Goal: Task Accomplishment & Management: Manage account settings

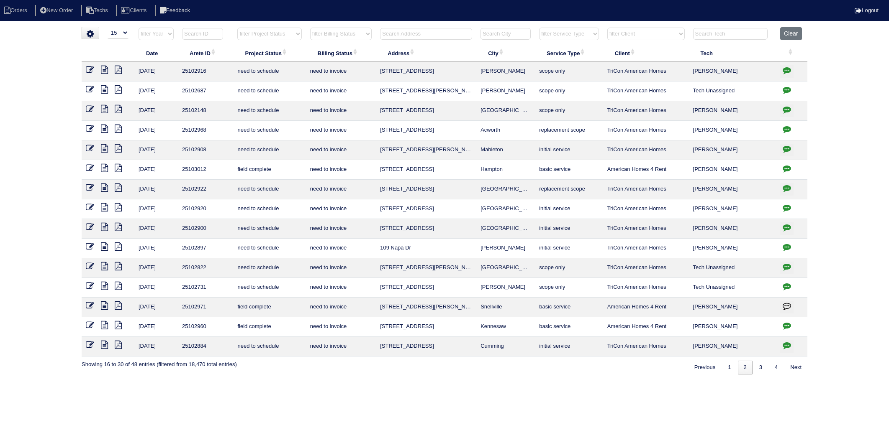
select select "15"
select select "need to invoice"
click at [403, 34] on input "text" at bounding box center [426, 34] width 92 height 12
type input "225sw"
select select "need to invoice"
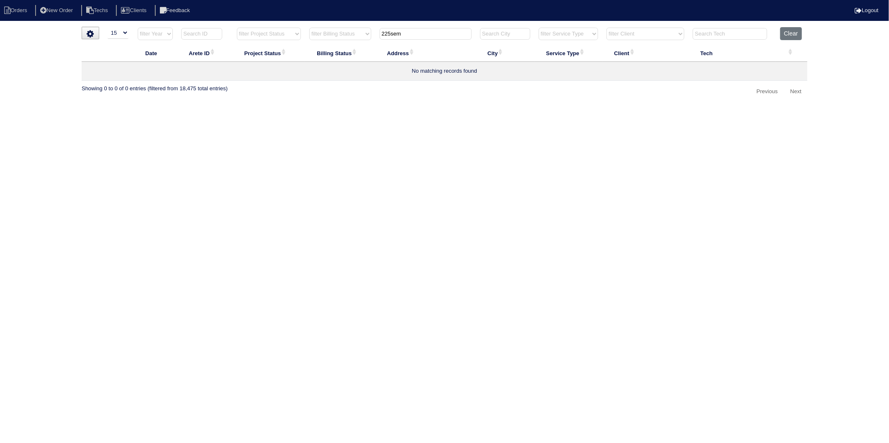
type input "225se"
select select "need to invoice"
type input "225 s"
select select "need to invoice"
type input "225 sw"
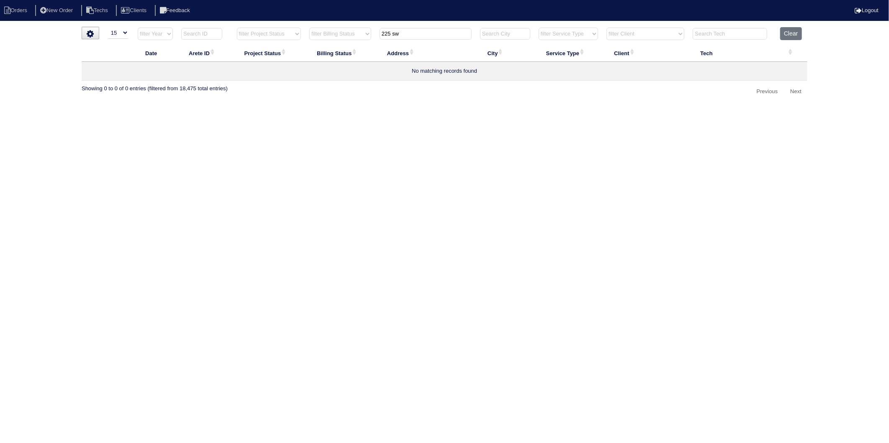
select select "need to invoice"
type input "225 swe"
select select "need to invoice"
type input "225 swem"
select select "need to invoice"
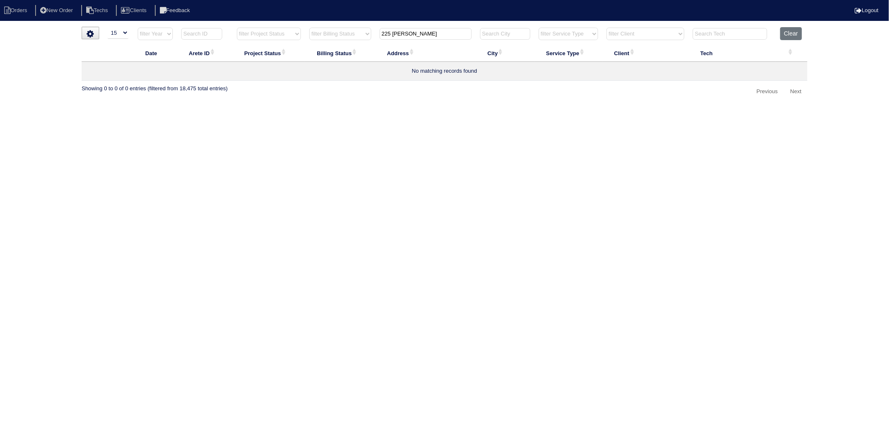
type input "225 swem"
click at [795, 35] on button "Clear" at bounding box center [790, 33] width 21 height 13
select select
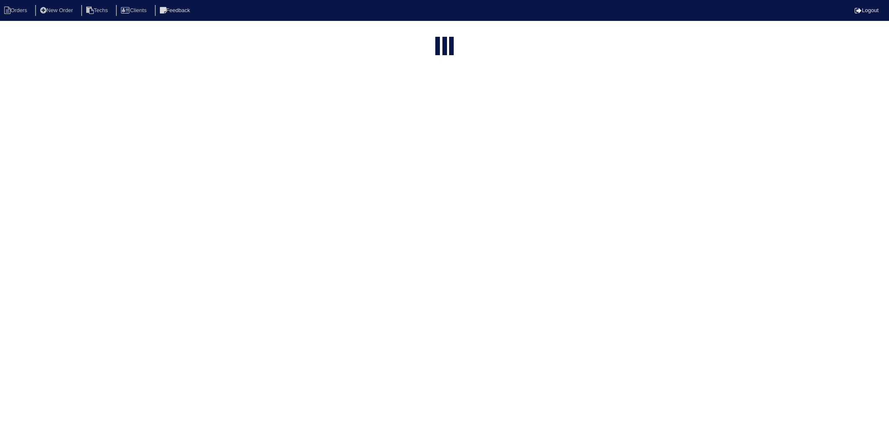
select select "15"
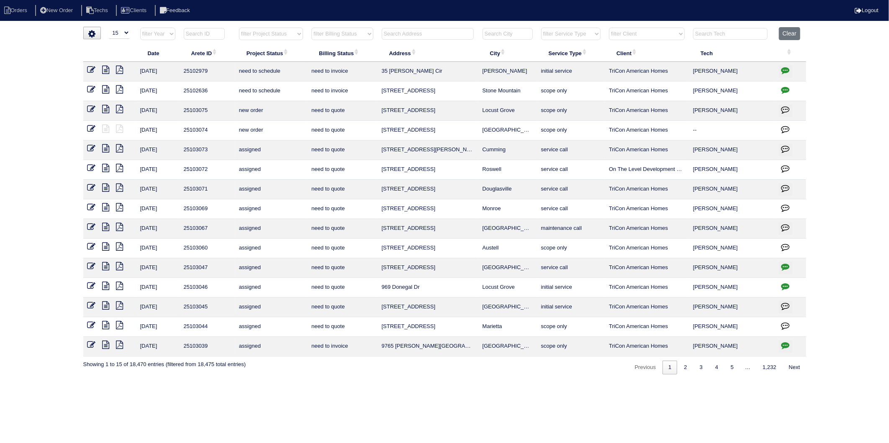
click at [424, 36] on input "text" at bounding box center [428, 34] width 92 height 12
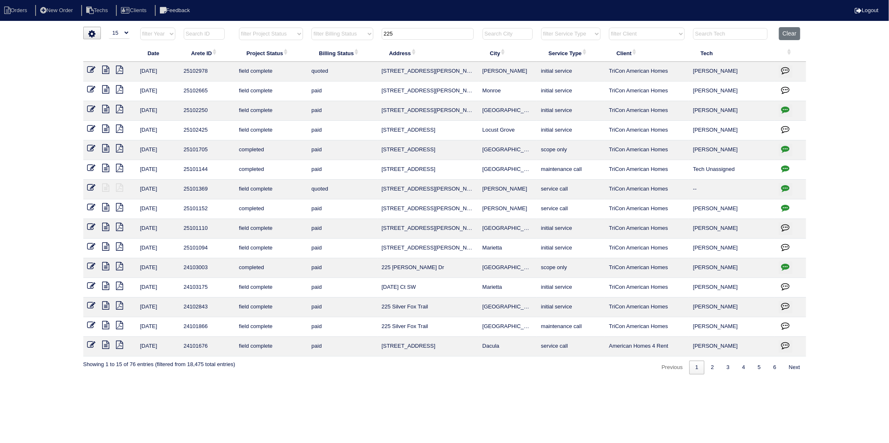
type input "225"
click at [89, 187] on icon at bounding box center [91, 188] width 8 height 8
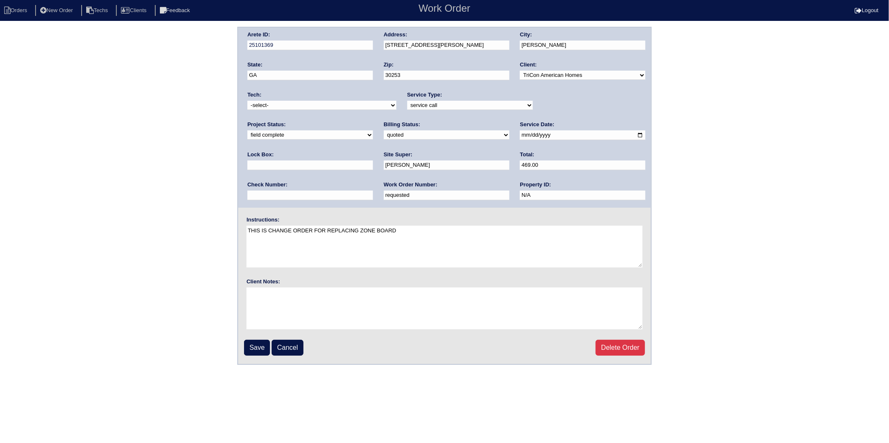
click at [277, 106] on select "-select- aretesmg+backup-tech@gmail.com benjohnholt88@gmail.com callisonhvac@ya…" at bounding box center [321, 105] width 149 height 9
select select "33"
click at [247, 101] on select "-select- aretesmg+backup-tech@gmail.com benjohnholt88@gmail.com callisonhvac@ya…" at bounding box center [321, 105] width 149 height 9
click at [384, 136] on select "need to quote quoted need to invoice invoiced paid warranty purchase order need…" at bounding box center [447, 135] width 126 height 9
select select "invoiced"
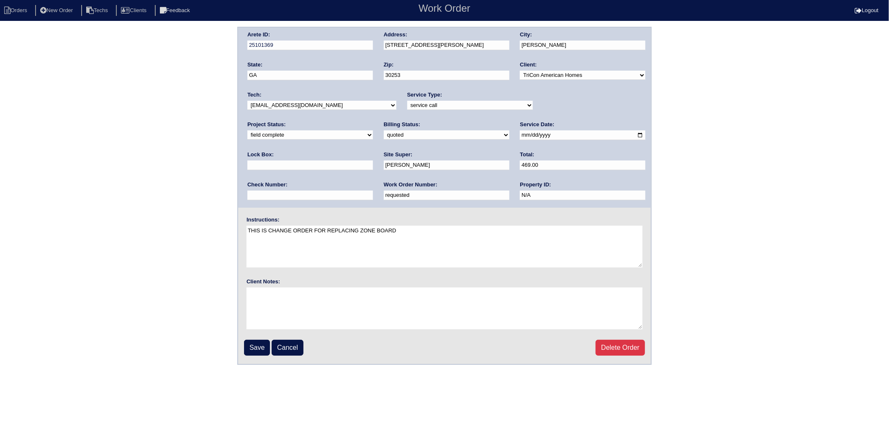
click at [384, 131] on select "need to quote quoted need to invoice invoiced paid warranty purchase order need…" at bounding box center [447, 135] width 126 height 9
click at [258, 343] on input "Save" at bounding box center [257, 348] width 26 height 16
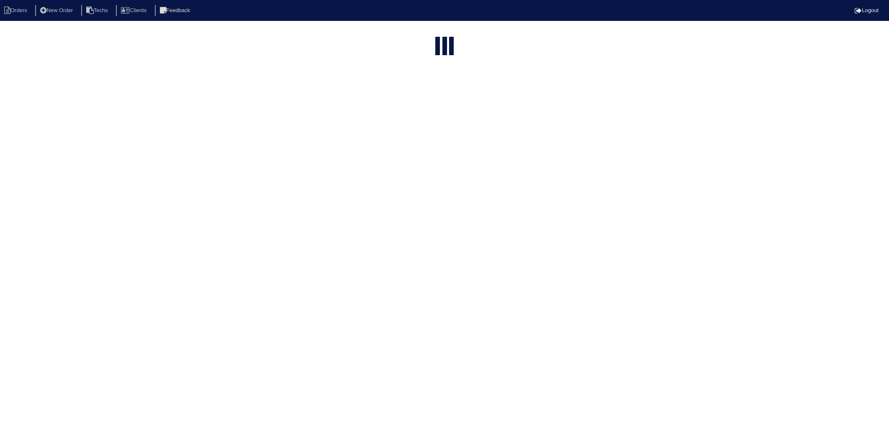
select select "15"
type input "225"
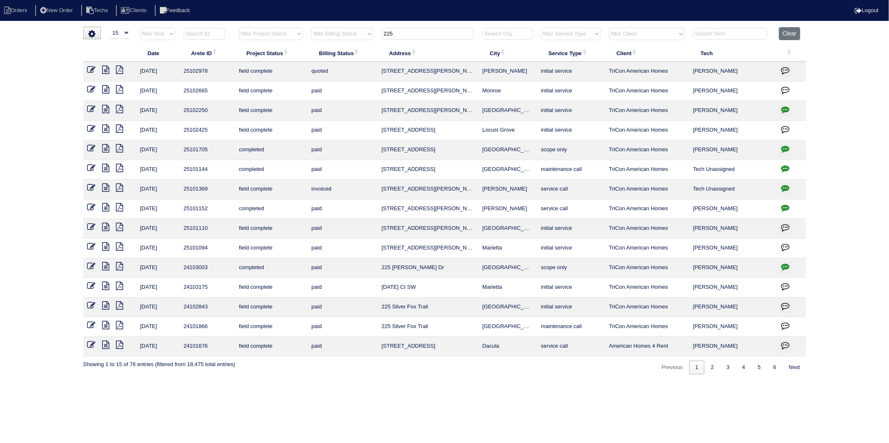
click at [91, 190] on icon at bounding box center [91, 188] width 8 height 8
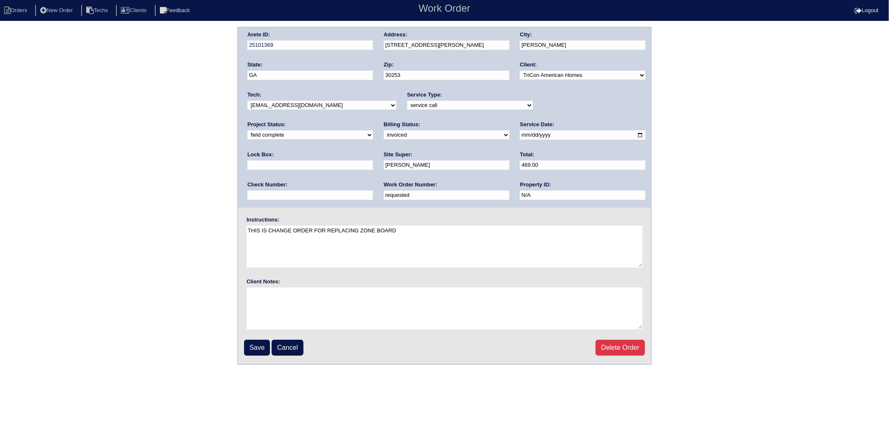
click at [384, 197] on input "requested" at bounding box center [447, 196] width 126 height 10
drag, startPoint x: 281, startPoint y: 197, endPoint x: 216, endPoint y: 204, distance: 64.8
click at [216, 204] on div "Arete ID: 25101369 Address: 225 Swem Ct City: McDonough State: GA Zip: 30253 Cl…" at bounding box center [444, 196] width 889 height 338
type input "533662"
click at [198, 219] on div "Arete ID: 25101369 Address: 225 Swem Ct City: McDonough State: GA Zip: 30253 Cl…" at bounding box center [444, 196] width 889 height 338
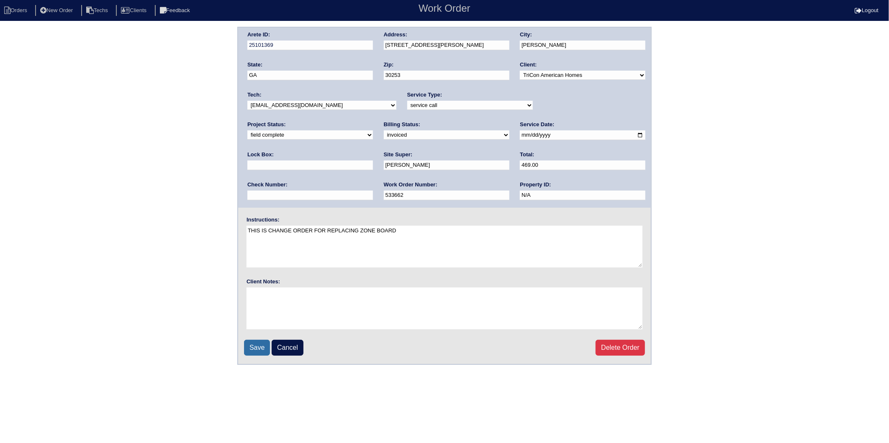
click at [261, 346] on input "Save" at bounding box center [257, 348] width 26 height 16
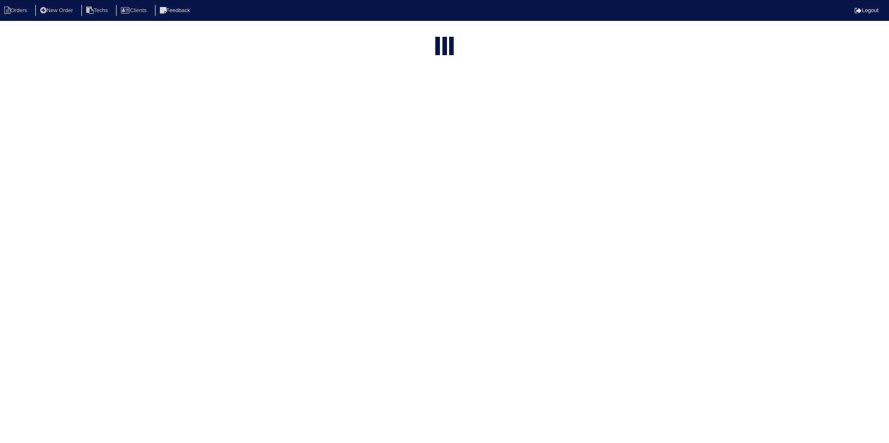
select select "15"
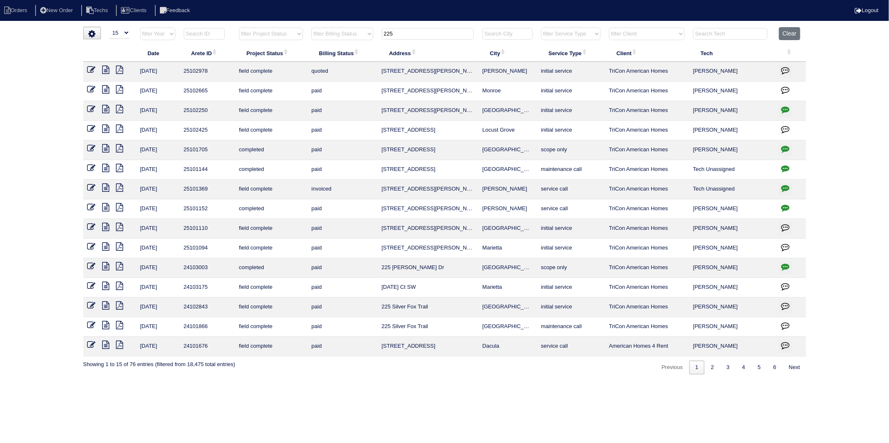
drag, startPoint x: 412, startPoint y: 38, endPoint x: 312, endPoint y: 48, distance: 100.9
click at [312, 48] on table "Date Arete ID Project Status Billing Status Address City Service Type Client Te…" at bounding box center [444, 192] width 723 height 330
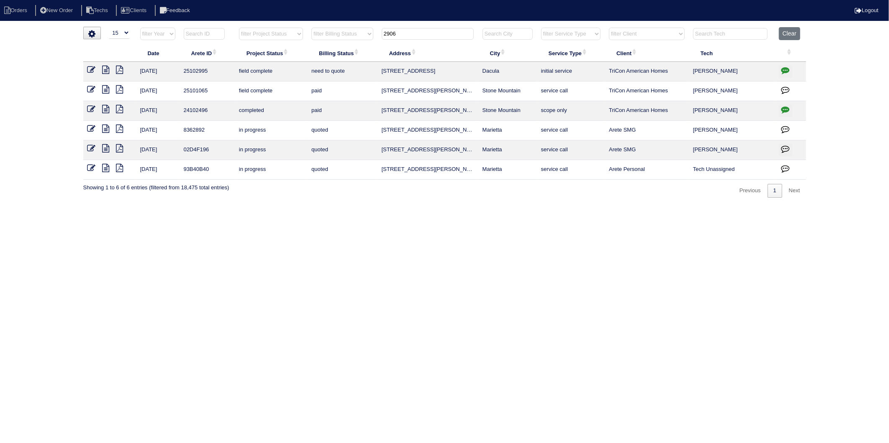
type input "2906"
click at [89, 71] on icon at bounding box center [91, 70] width 8 height 8
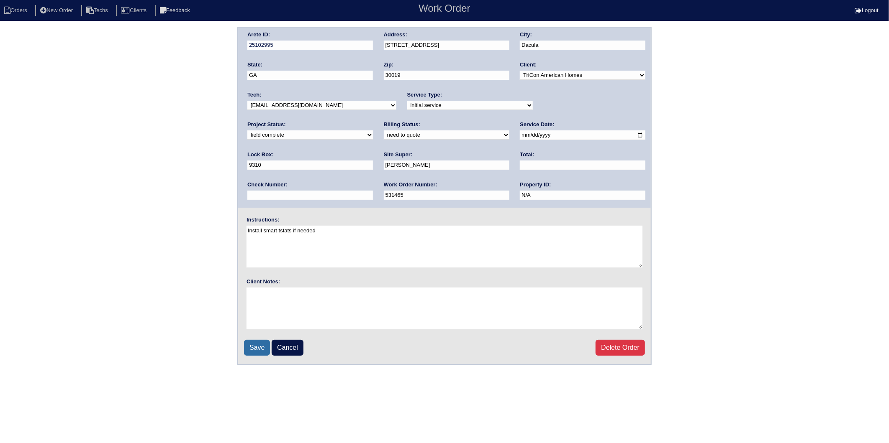
click at [257, 345] on input "Save" at bounding box center [257, 348] width 26 height 16
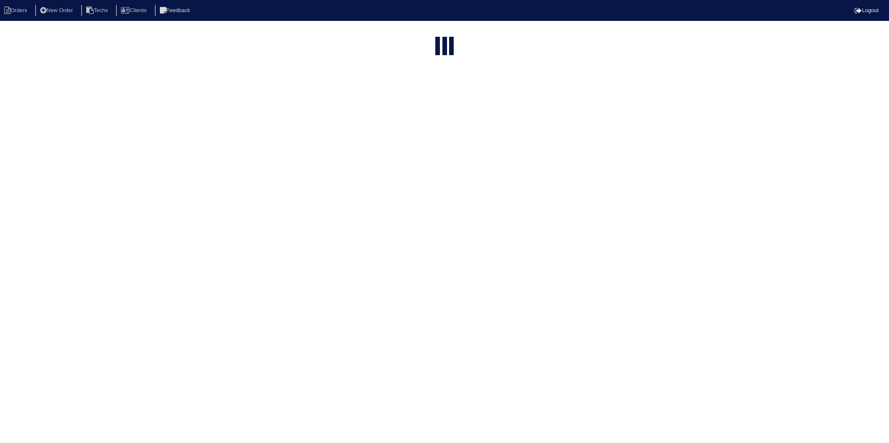
select select "15"
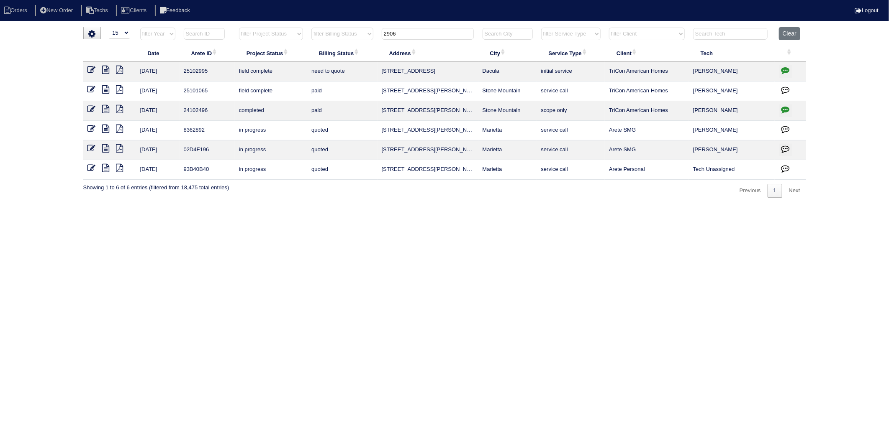
click at [197, 206] on html "Orders New Order Techs Clients Feedback Logout Orders New Order Users Clients M…" at bounding box center [444, 103] width 889 height 206
drag, startPoint x: 413, startPoint y: 35, endPoint x: 300, endPoint y: 61, distance: 116.3
click at [300, 61] on table "Date Arete ID Project Status Billing Status Address City Service Type Client Te…" at bounding box center [444, 103] width 723 height 153
type input "305"
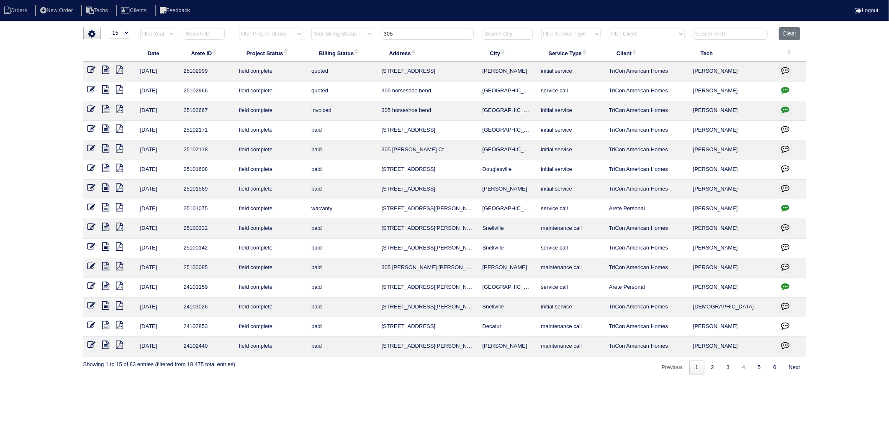
click at [105, 90] on icon at bounding box center [105, 89] width 7 height 8
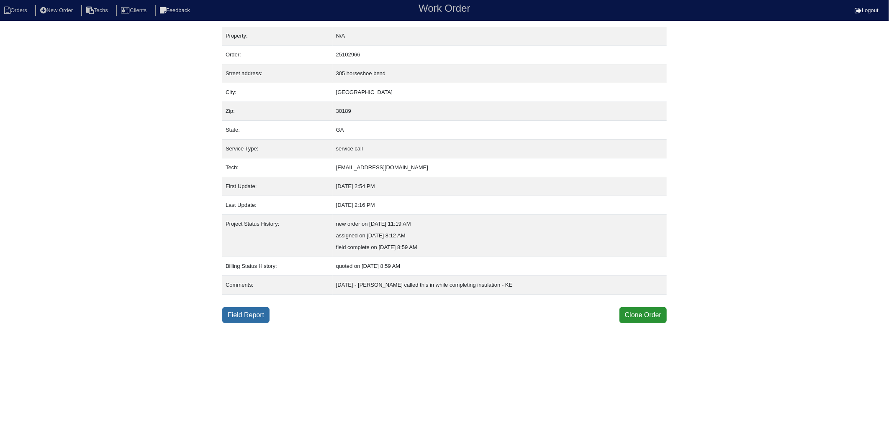
click at [243, 314] on link "Field Report" at bounding box center [245, 315] width 47 height 16
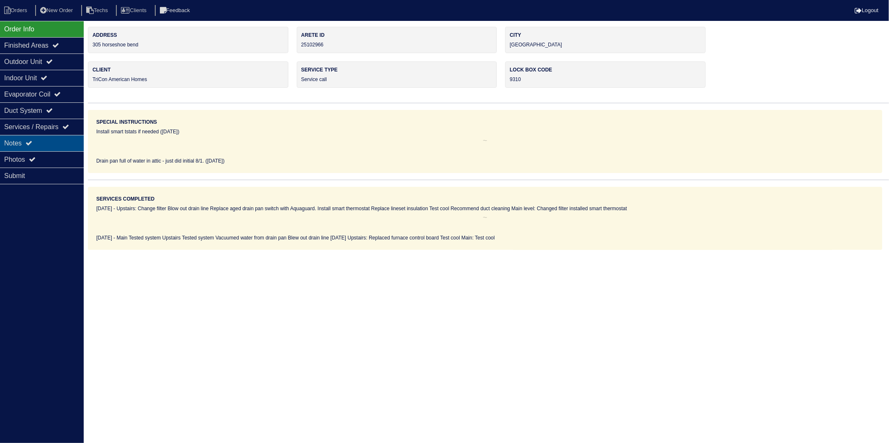
click at [20, 148] on div "Notes" at bounding box center [42, 143] width 84 height 16
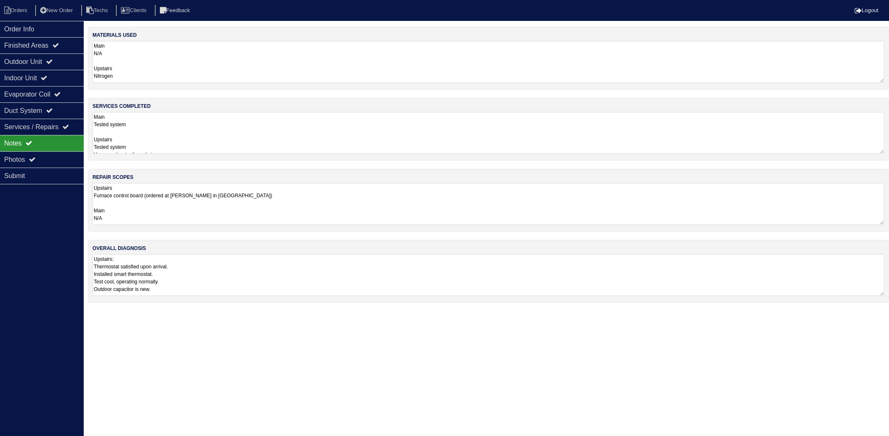
click at [150, 69] on textarea "Main N/A Upstairs Nitrogen 8/15/25 Upstairs: Furnace control board" at bounding box center [488, 62] width 792 height 42
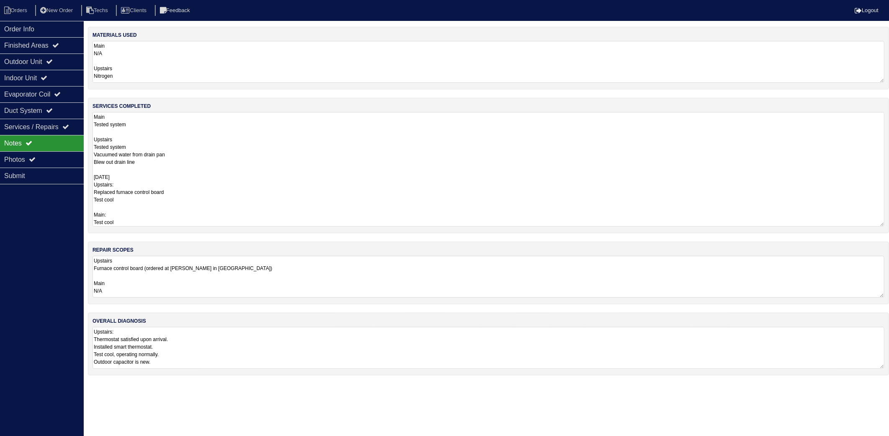
click at [158, 156] on textarea "Main Tested system Upstairs Tested system Vacuumed water from drain pan Blew ou…" at bounding box center [488, 169] width 792 height 115
click at [23, 10] on li "Orders" at bounding box center [17, 10] width 34 height 11
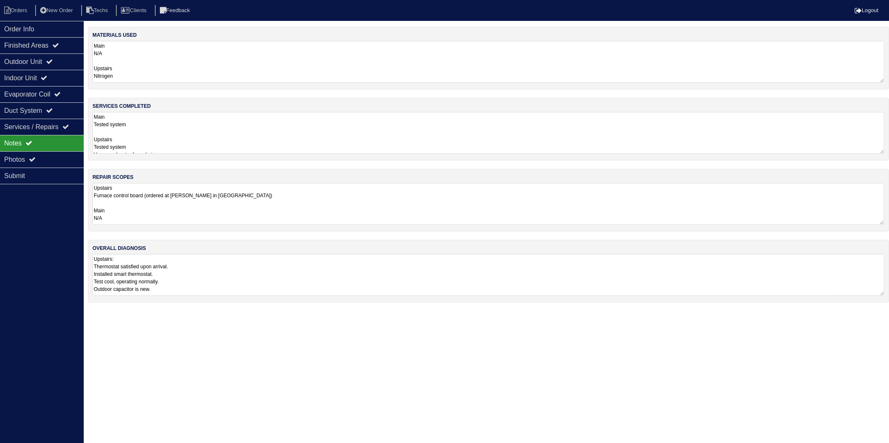
select select "15"
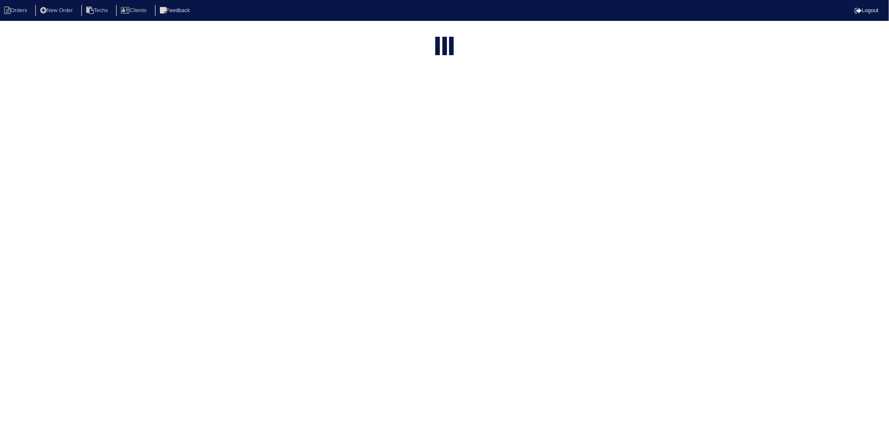
type input "305"
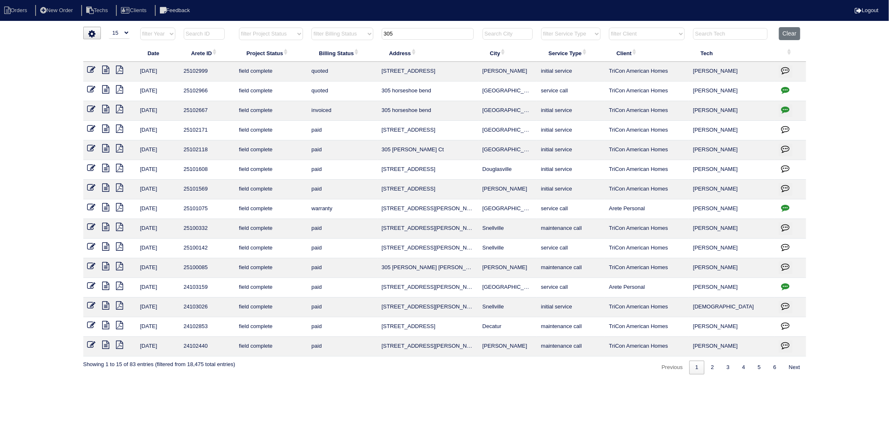
click at [94, 90] on icon at bounding box center [91, 89] width 8 height 8
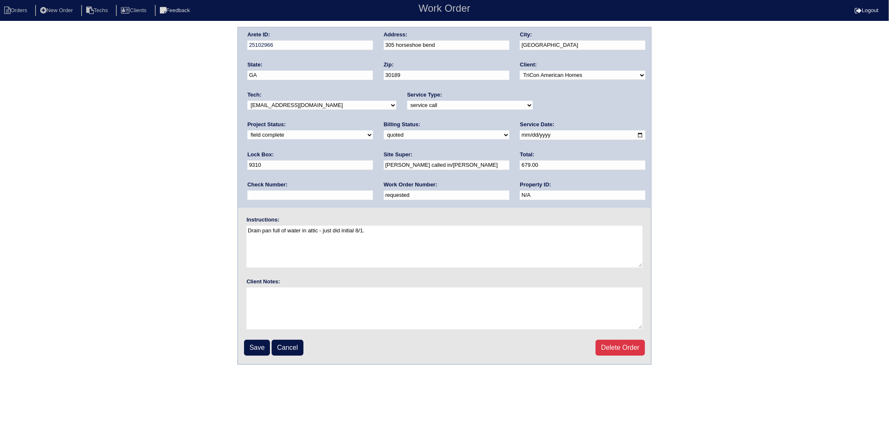
drag, startPoint x: 282, startPoint y: 194, endPoint x: 207, endPoint y: 205, distance: 75.7
click at [207, 205] on div "Arete ID: 25102966 Address: 305 horseshoe bend City: [GEOGRAPHIC_DATA] State: […" at bounding box center [444, 196] width 889 height 338
type input "534423"
click at [203, 203] on div "Arete ID: 25102966 Address: 305 horseshoe bend City: [GEOGRAPHIC_DATA] State: […" at bounding box center [444, 196] width 889 height 338
click at [256, 344] on input "Save" at bounding box center [257, 348] width 26 height 16
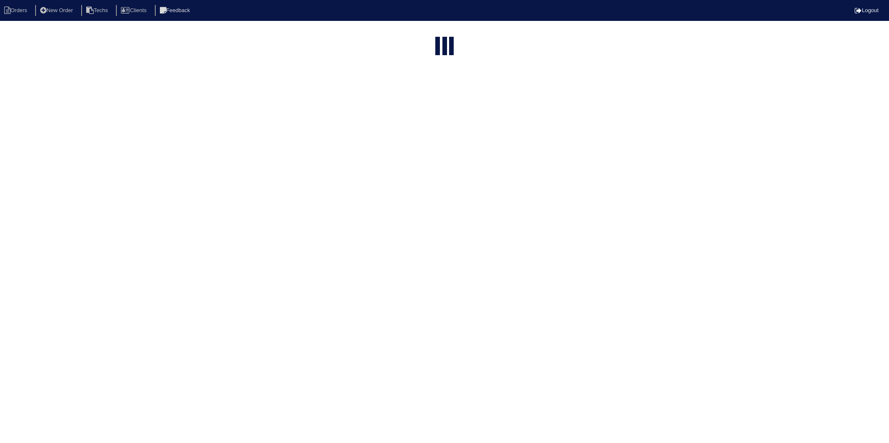
select select "15"
type input "305"
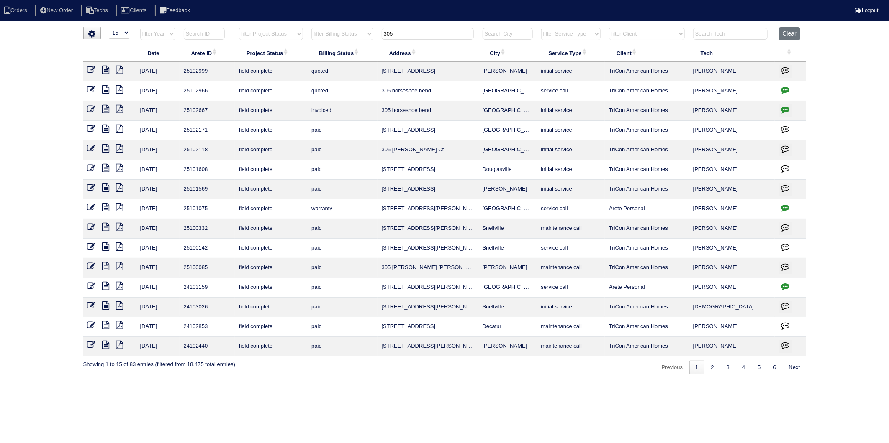
click at [90, 90] on icon at bounding box center [91, 89] width 8 height 8
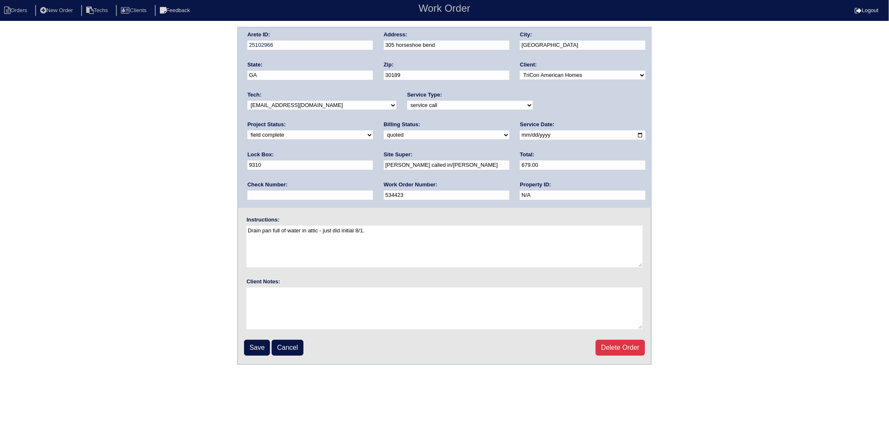
click at [384, 136] on select "need to quote quoted need to invoice invoiced paid warranty purchase order need…" at bounding box center [447, 135] width 126 height 9
select select "invoiced"
click at [384, 131] on select "need to quote quoted need to invoice invoiced paid warranty purchase order need…" at bounding box center [447, 135] width 126 height 9
click at [260, 341] on input "Save" at bounding box center [257, 348] width 26 height 16
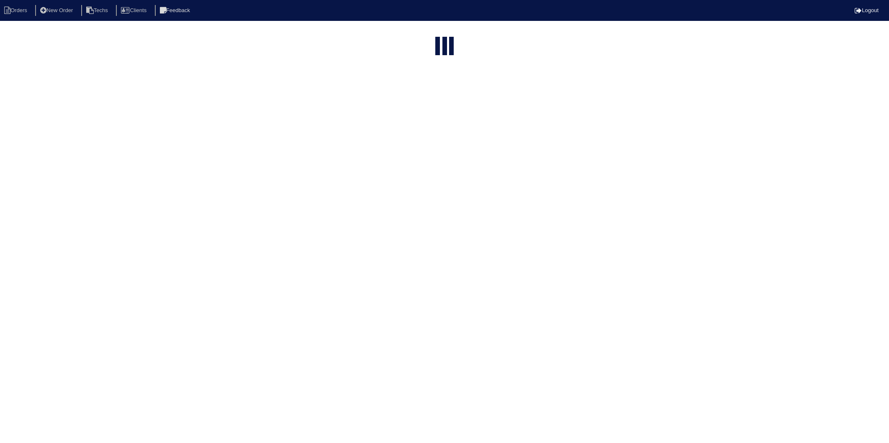
select select "15"
type input "305"
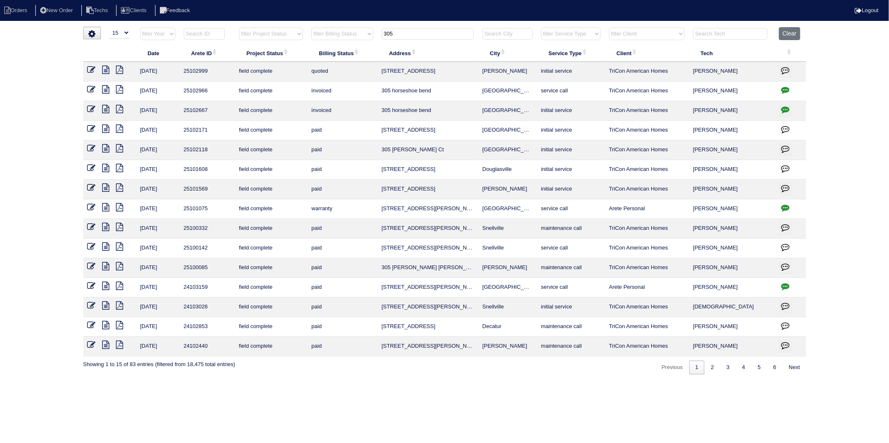
click at [105, 91] on icon at bounding box center [105, 89] width 7 height 8
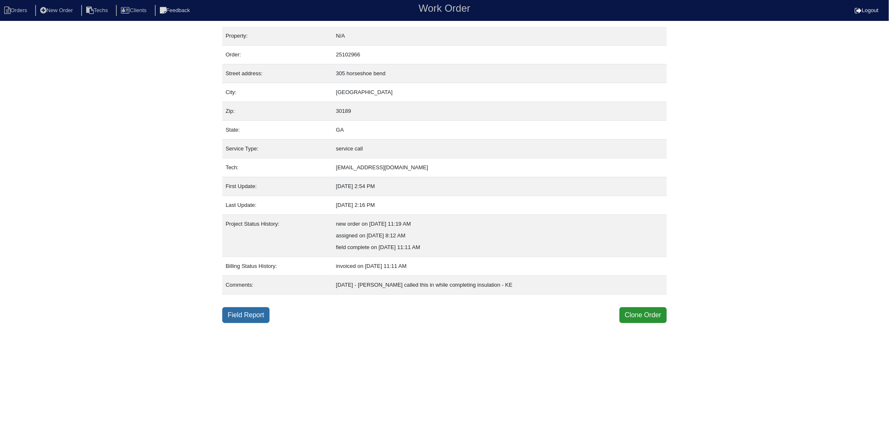
click at [247, 315] on link "Field Report" at bounding box center [245, 315] width 47 height 16
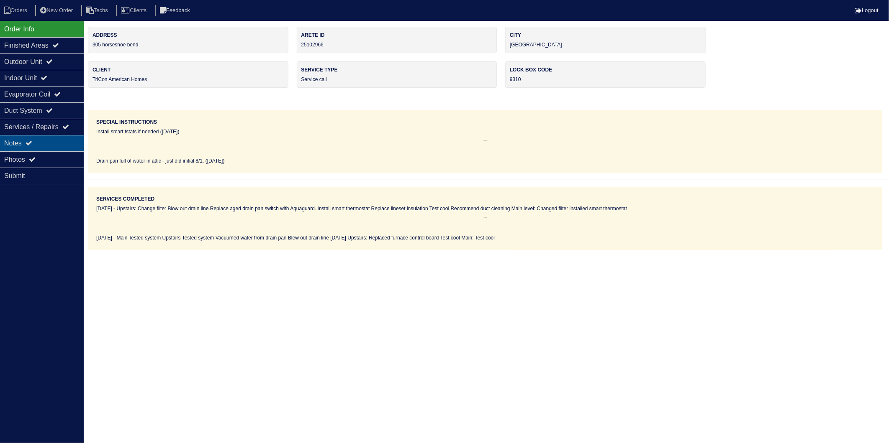
click at [17, 145] on div "Notes" at bounding box center [42, 143] width 84 height 16
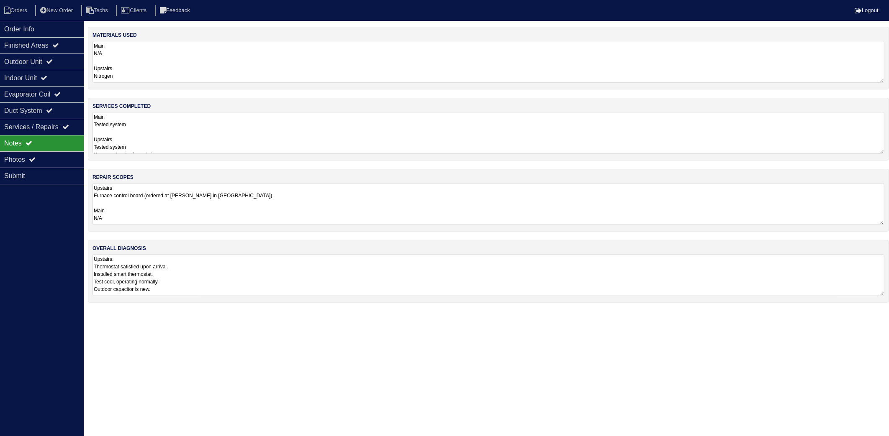
click at [137, 67] on textarea "Main N/A Upstairs Nitrogen 8/15/25 Upstairs: Furnace control board" at bounding box center [488, 62] width 792 height 42
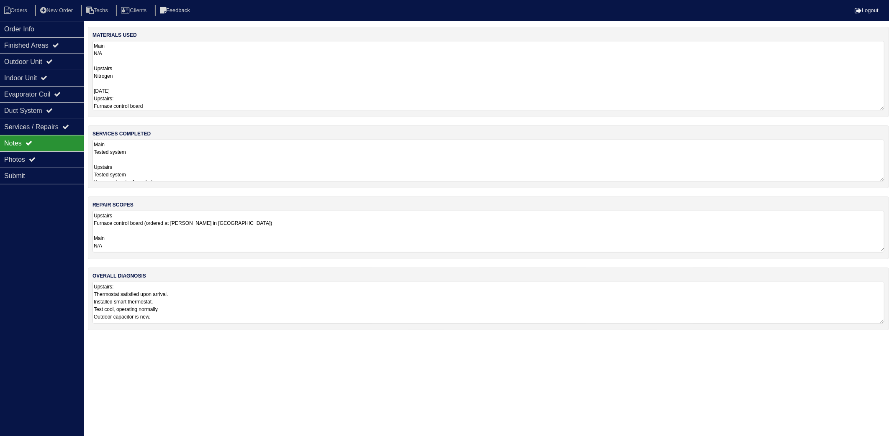
click at [165, 103] on textarea "Main N/A Upstairs Nitrogen 8/15/25 Upstairs: Furnace control board" at bounding box center [488, 75] width 792 height 69
click at [174, 166] on textarea "Main Tested system Upstairs Tested system Vacuumed water from drain pan Blew ou…" at bounding box center [488, 161] width 792 height 42
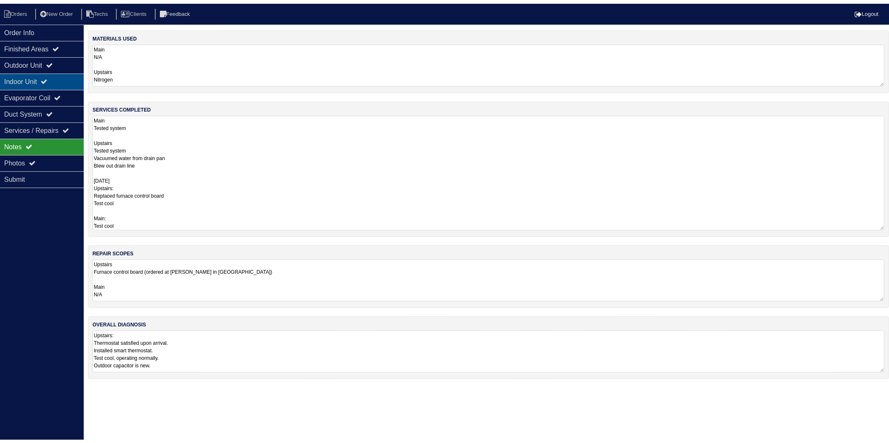
scroll to position [1, 0]
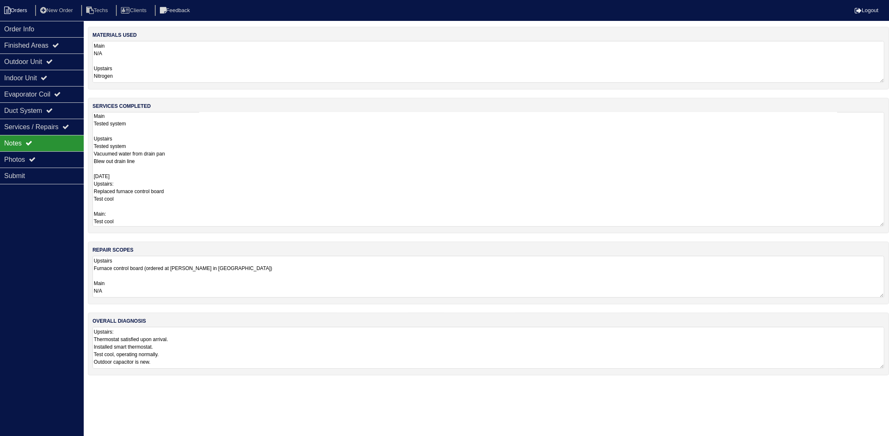
click at [10, 13] on icon at bounding box center [7, 11] width 6 height 8
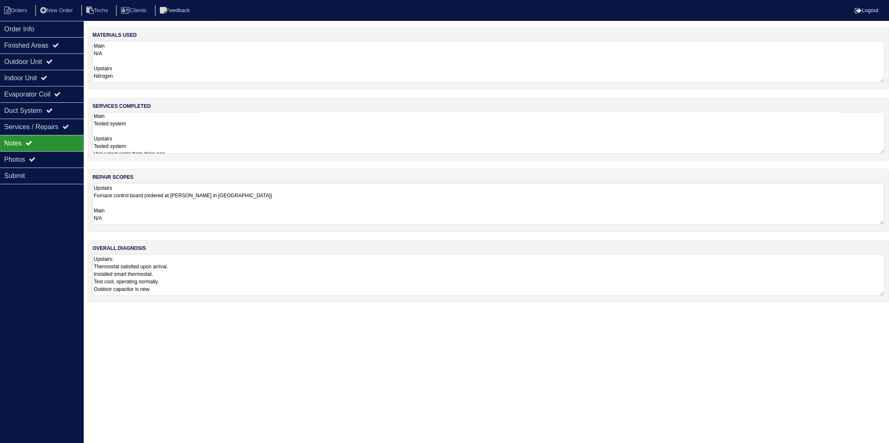
select select "15"
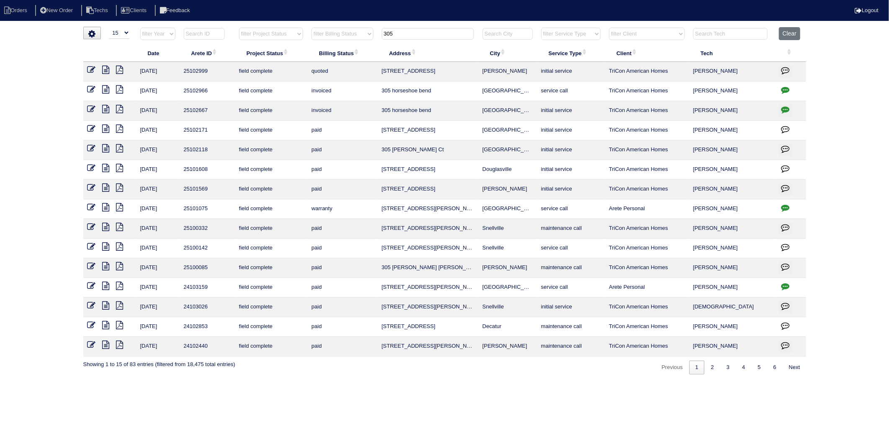
drag, startPoint x: 410, startPoint y: 30, endPoint x: 353, endPoint y: 47, distance: 60.3
click at [353, 47] on table "Date Arete ID Project Status Billing Status Address City Service Type Client Te…" at bounding box center [444, 192] width 723 height 330
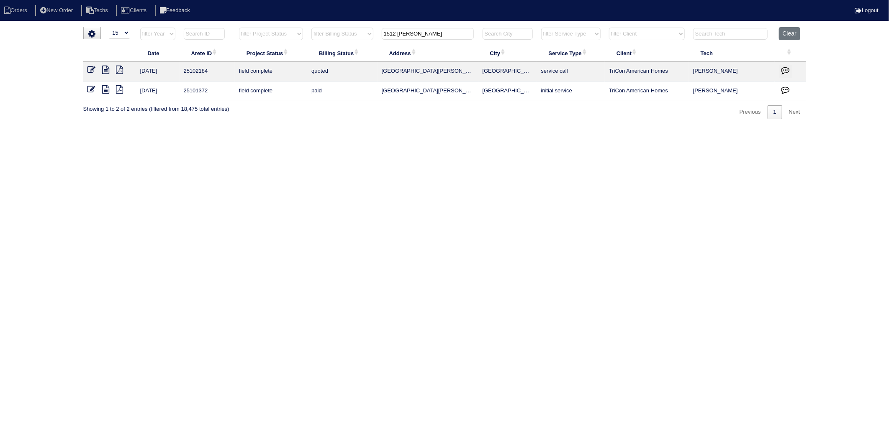
type input "1512 miller"
click at [90, 71] on icon at bounding box center [91, 70] width 8 height 8
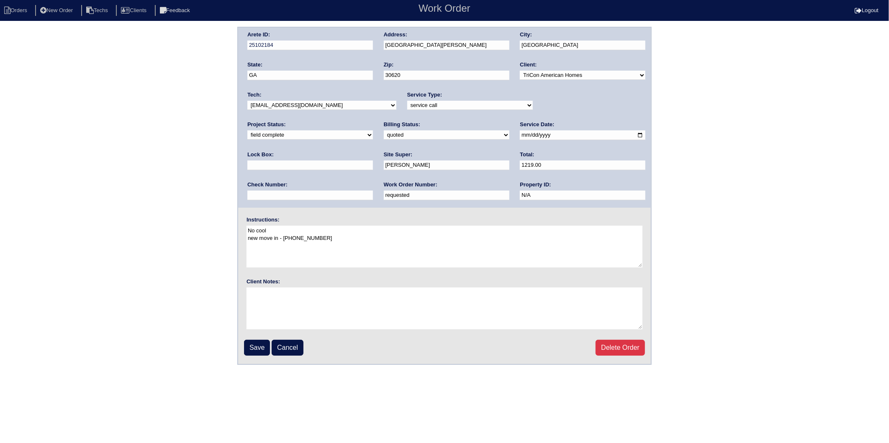
drag, startPoint x: 287, startPoint y: 194, endPoint x: 179, endPoint y: 211, distance: 110.1
click at [179, 211] on div "Arete ID: 25102184 Address: 1512 Miller Valley Dr City: Bethlehem State: GA Zip…" at bounding box center [444, 196] width 889 height 338
type input "534358"
click at [384, 133] on select "need to quote quoted need to invoice invoiced paid warranty purchase order need…" at bounding box center [447, 135] width 126 height 9
click at [384, 131] on select "need to quote quoted need to invoice invoiced paid warranty purchase order need…" at bounding box center [447, 135] width 126 height 9
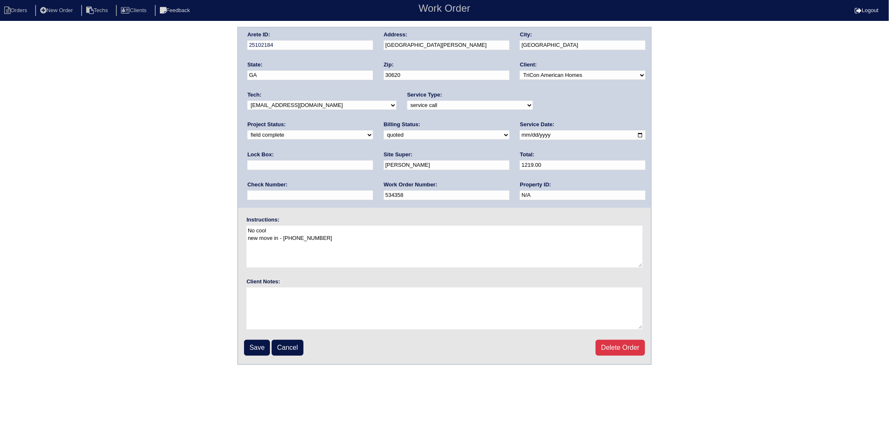
drag, startPoint x: 294, startPoint y: 135, endPoint x: 291, endPoint y: 138, distance: 4.4
click at [384, 135] on select "need to quote quoted need to invoice invoiced paid warranty purchase order need…" at bounding box center [447, 135] width 126 height 9
select select "invoiced"
click at [384, 131] on select "need to quote quoted need to invoice invoiced paid warranty purchase order need…" at bounding box center [447, 135] width 126 height 9
click at [254, 345] on input "Save" at bounding box center [257, 348] width 26 height 16
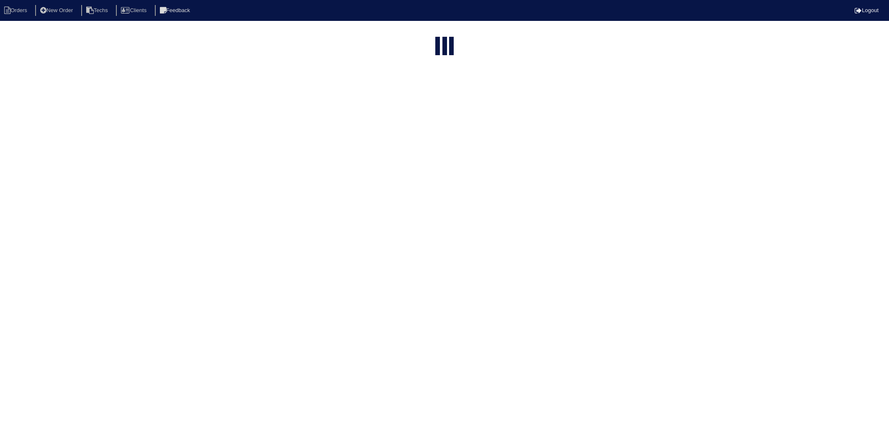
select select "15"
type input "1512 [PERSON_NAME]"
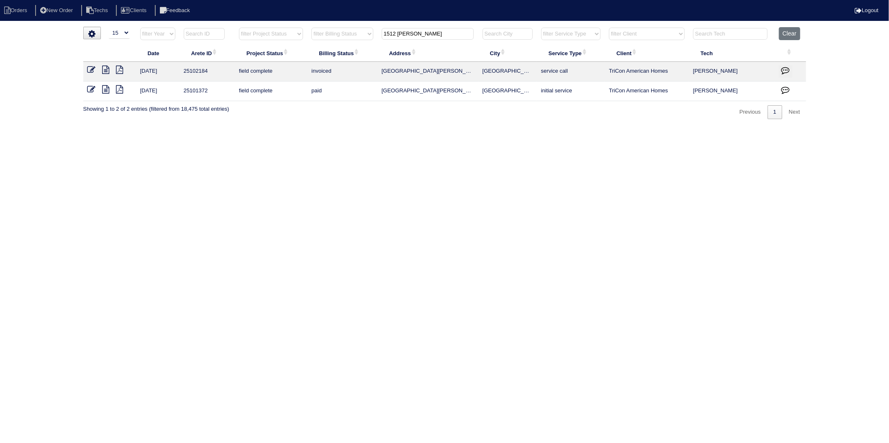
click at [90, 69] on icon at bounding box center [91, 70] width 8 height 8
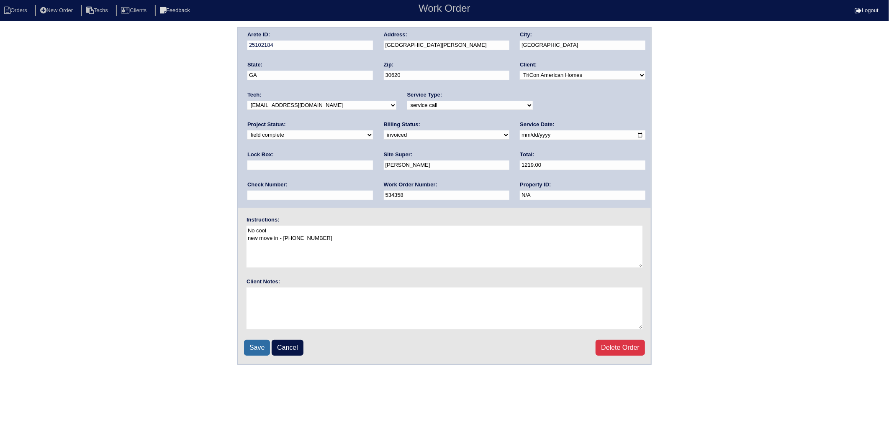
click at [262, 341] on input "Save" at bounding box center [257, 348] width 26 height 16
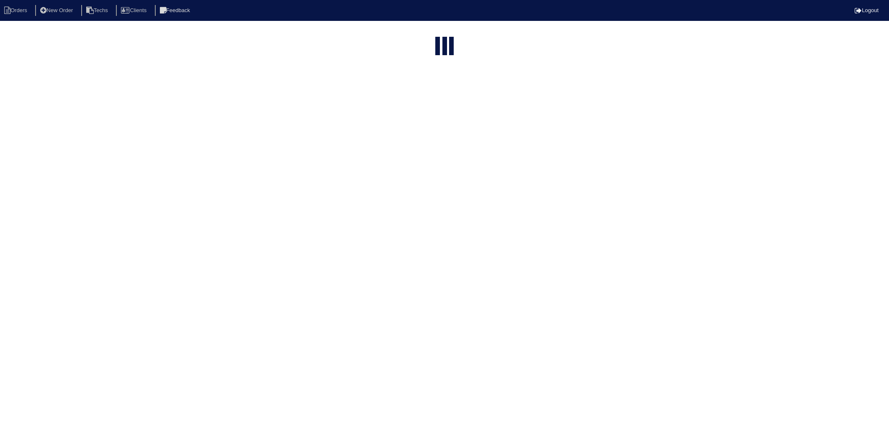
select select "15"
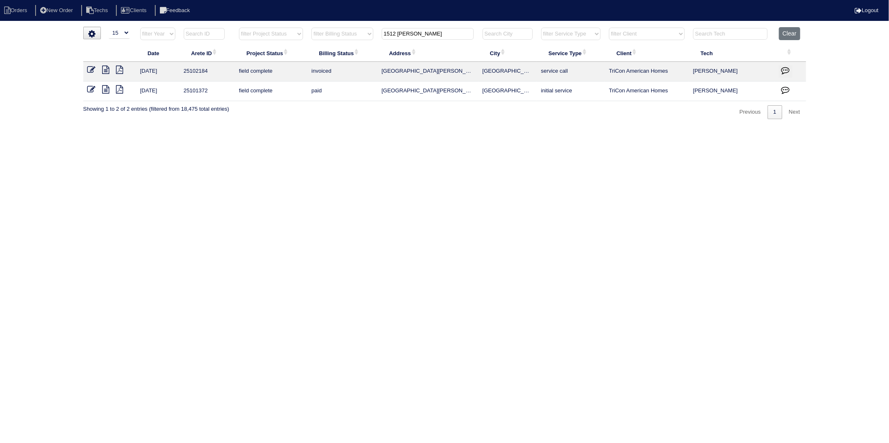
click at [419, 40] on th "1512 [PERSON_NAME]" at bounding box center [427, 35] width 101 height 17
drag, startPoint x: 420, startPoint y: 35, endPoint x: 320, endPoint y: 60, distance: 103.4
click at [321, 57] on table "Date Arete ID Project Status Billing Status Address City Service Type Client Te…" at bounding box center [444, 64] width 723 height 74
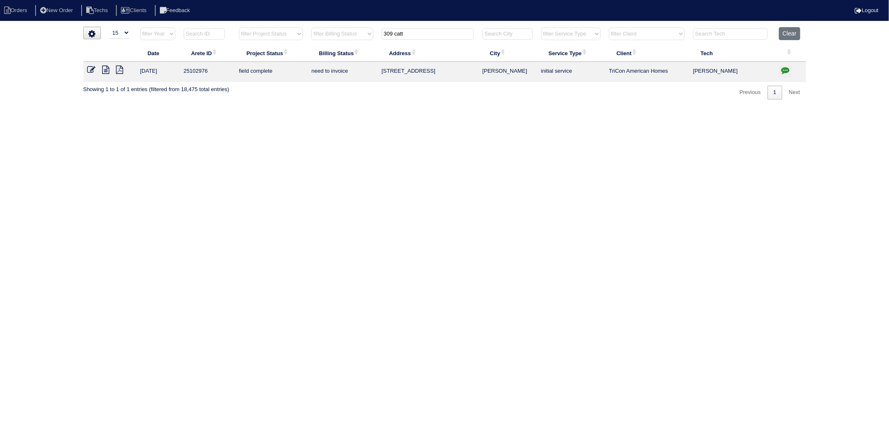
type input "309 catt"
click at [103, 72] on icon at bounding box center [105, 70] width 7 height 8
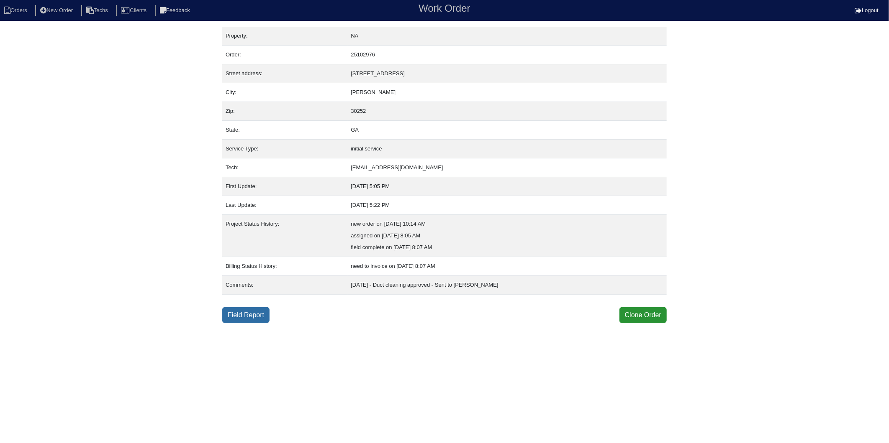
click at [255, 319] on link "Field Report" at bounding box center [245, 315] width 47 height 16
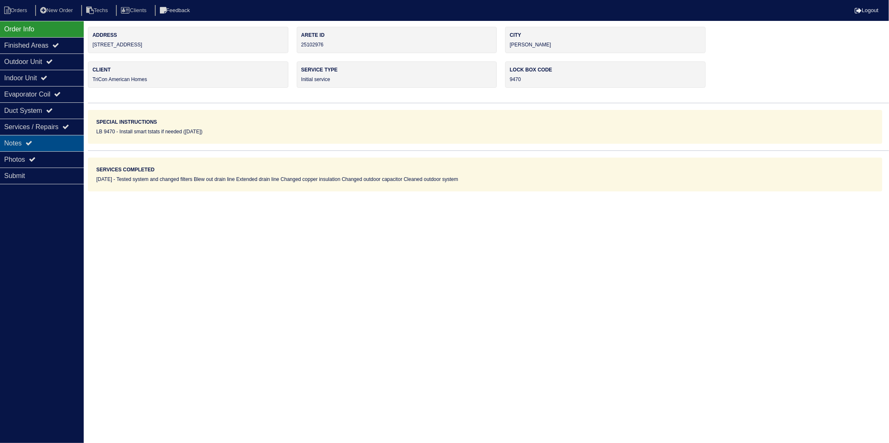
click at [26, 143] on div "Notes" at bounding box center [42, 143] width 84 height 16
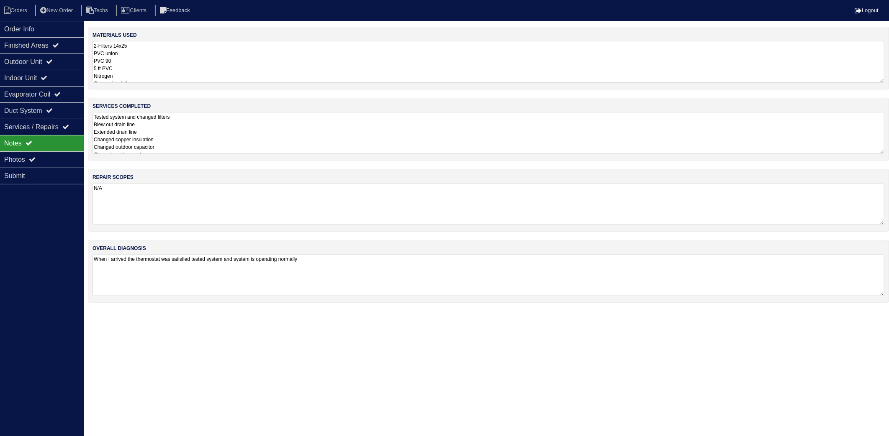
click at [176, 66] on textarea "2-Filters 14x25 PVC union PVC 90 5 ft PVC Nitrogen Copper insulation 45+5 MFD c…" at bounding box center [488, 62] width 792 height 42
click at [190, 141] on textarea "Tested system and changed filters Blew out drain line Extended drain line Chang…" at bounding box center [488, 135] width 792 height 47
click at [13, 11] on li "Orders" at bounding box center [17, 10] width 34 height 11
select select "15"
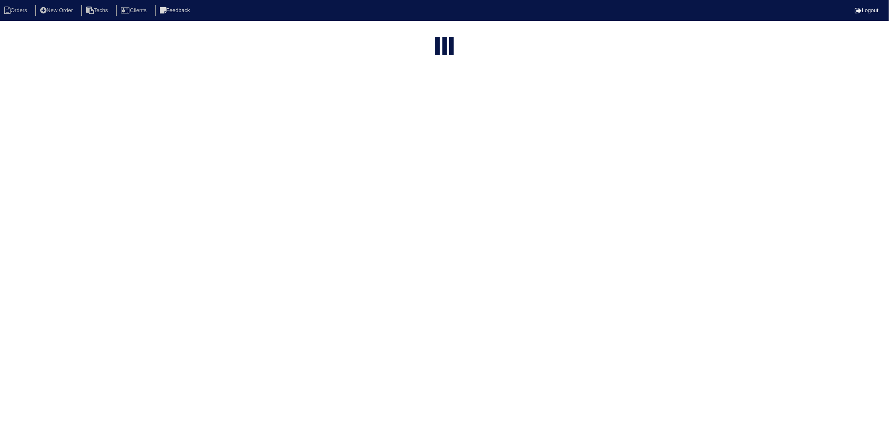
type input "309 catt"
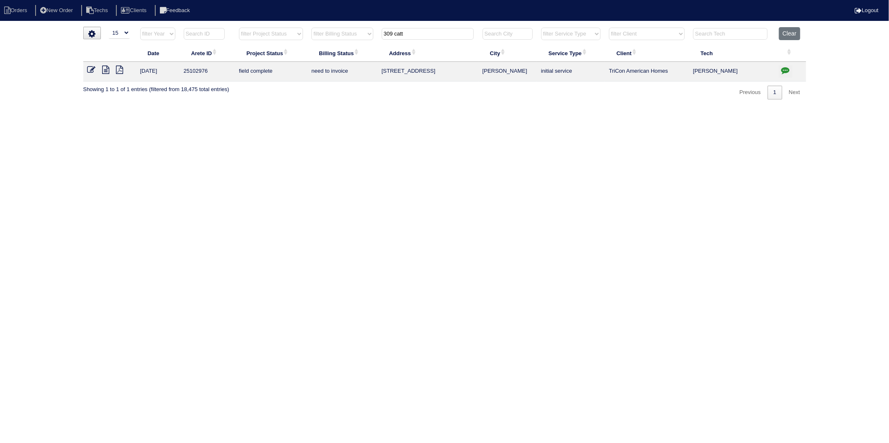
click at [91, 70] on icon at bounding box center [91, 70] width 8 height 8
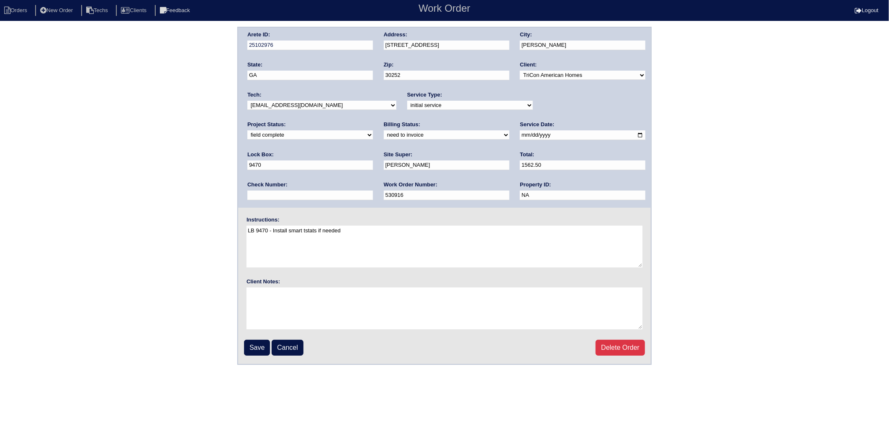
click at [384, 132] on select "need to quote quoted need to invoice invoiced paid warranty purchase order need…" at bounding box center [447, 135] width 126 height 9
select select "invoiced"
click at [384, 131] on select "need to quote quoted need to invoice invoiced paid warranty purchase order need…" at bounding box center [447, 135] width 126 height 9
drag, startPoint x: 251, startPoint y: 348, endPoint x: 270, endPoint y: 200, distance: 149.7
click at [251, 347] on input "Save" at bounding box center [257, 348] width 26 height 16
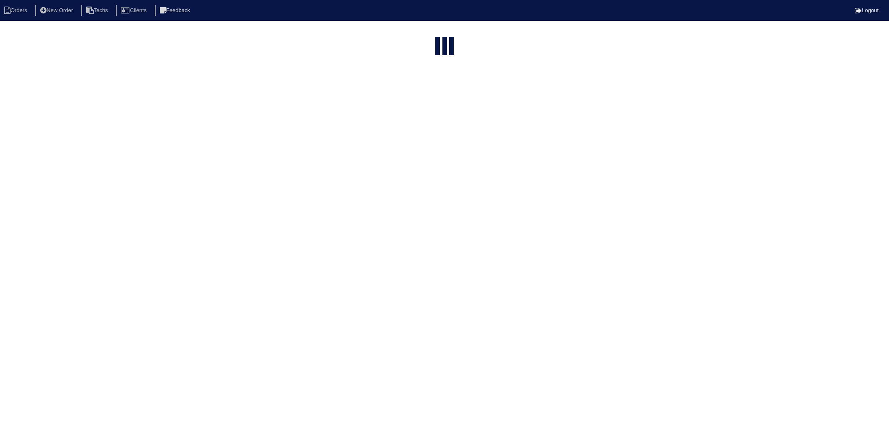
select select "15"
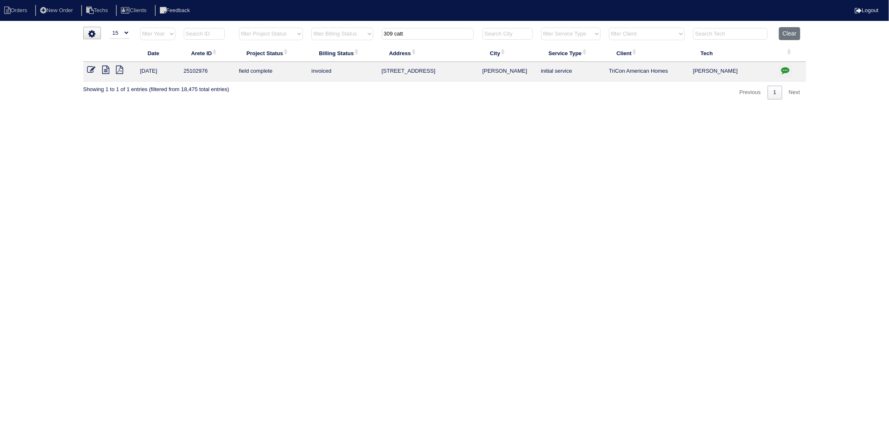
drag, startPoint x: 415, startPoint y: 32, endPoint x: 346, endPoint y: 49, distance: 71.4
click at [346, 49] on table "Date Arete ID Project Status Billing Status Address City Service Type Client Te…" at bounding box center [444, 54] width 723 height 54
type input "701"
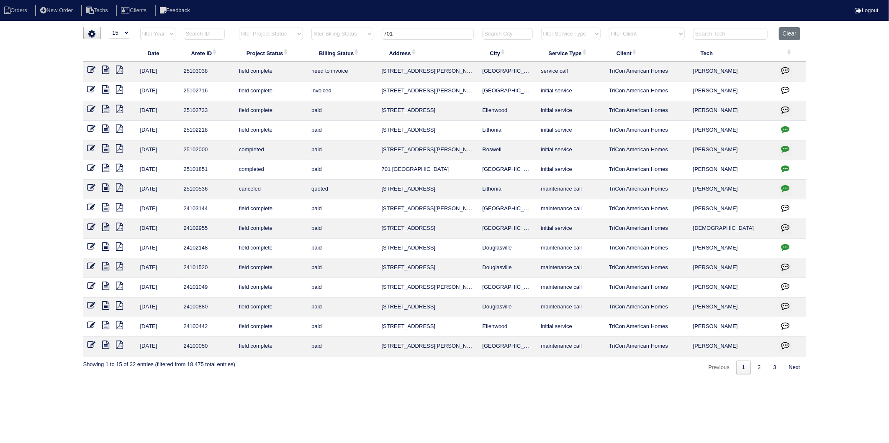
drag, startPoint x: 90, startPoint y: 69, endPoint x: 202, endPoint y: 84, distance: 113.5
click at [90, 69] on icon at bounding box center [91, 70] width 8 height 8
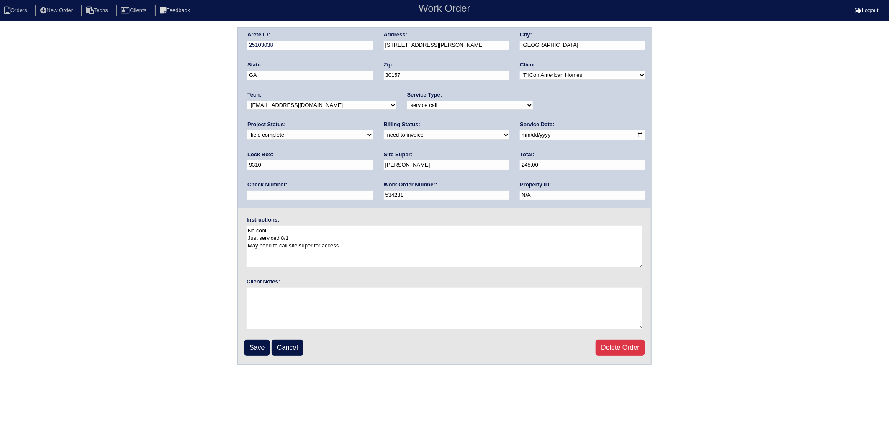
click at [384, 136] on select "need to quote quoted need to invoice invoiced paid warranty purchase order need…" at bounding box center [447, 135] width 126 height 9
select select "invoiced"
click at [384, 131] on select "need to quote quoted need to invoice invoiced paid warranty purchase order need…" at bounding box center [447, 135] width 126 height 9
drag, startPoint x: 257, startPoint y: 343, endPoint x: 297, endPoint y: 146, distance: 201.2
click at [256, 343] on input "Save" at bounding box center [257, 348] width 26 height 16
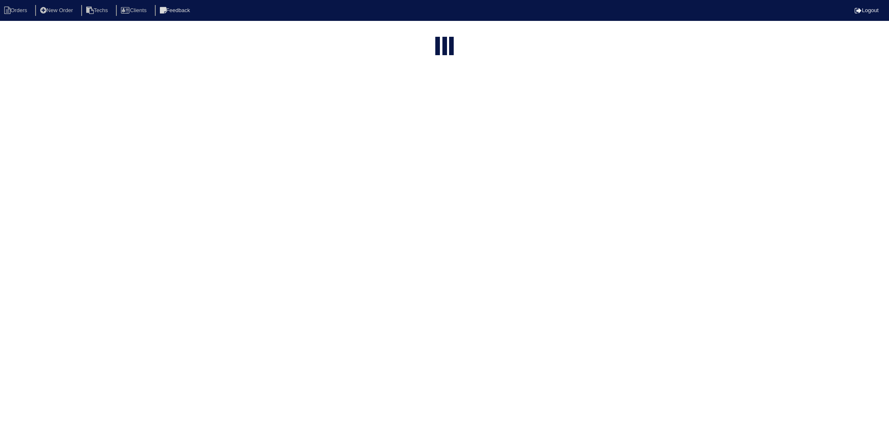
select select "15"
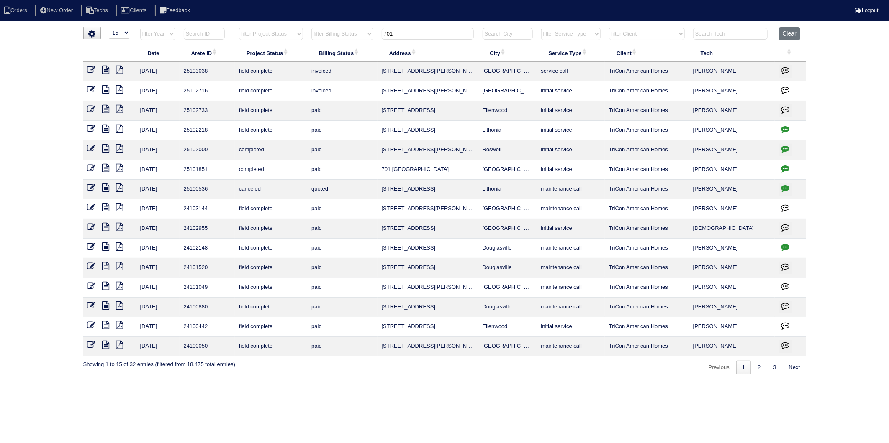
drag, startPoint x: 407, startPoint y: 32, endPoint x: 361, endPoint y: 44, distance: 47.5
click at [361, 44] on tr "filter Year -- Any Year -- 2025 2024 2023 2022 2021 2020 2019 filter Project St…" at bounding box center [444, 35] width 723 height 17
type input "915"
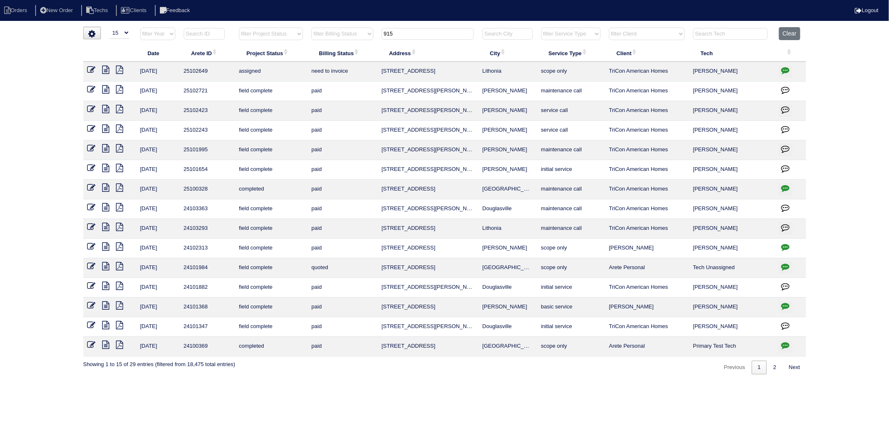
click at [91, 267] on icon at bounding box center [91, 266] width 8 height 8
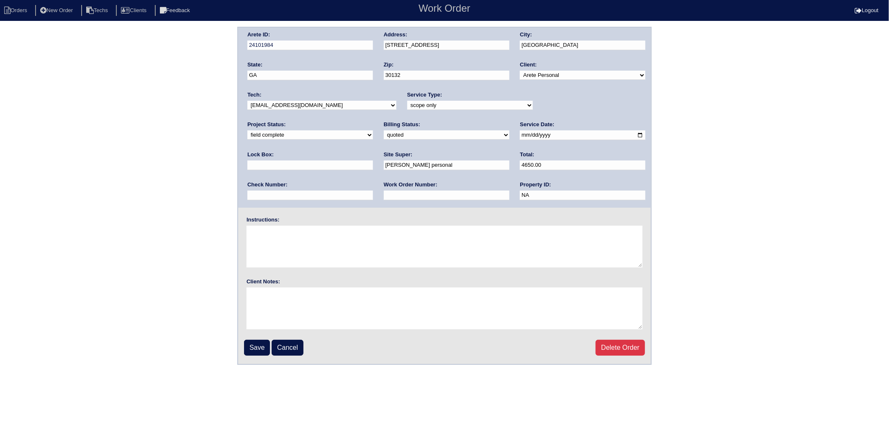
click at [384, 134] on select "need to quote quoted need to invoice invoiced paid warranty purchase order need…" at bounding box center [447, 135] width 126 height 9
click at [257, 343] on input "Save" at bounding box center [257, 348] width 26 height 16
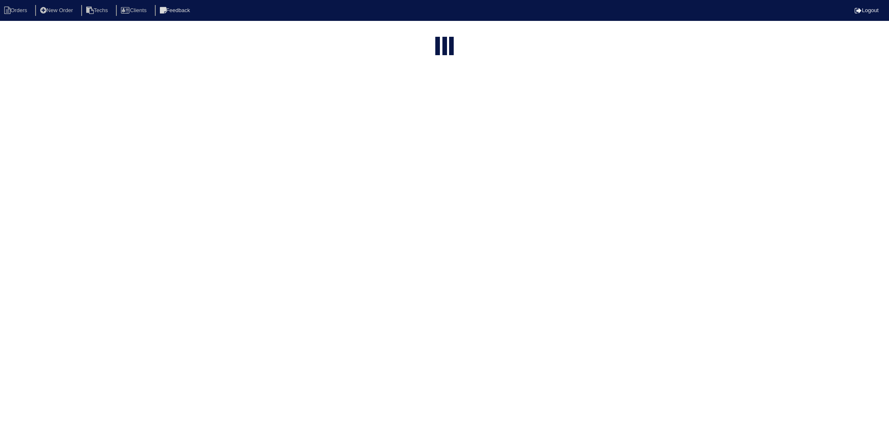
select select "15"
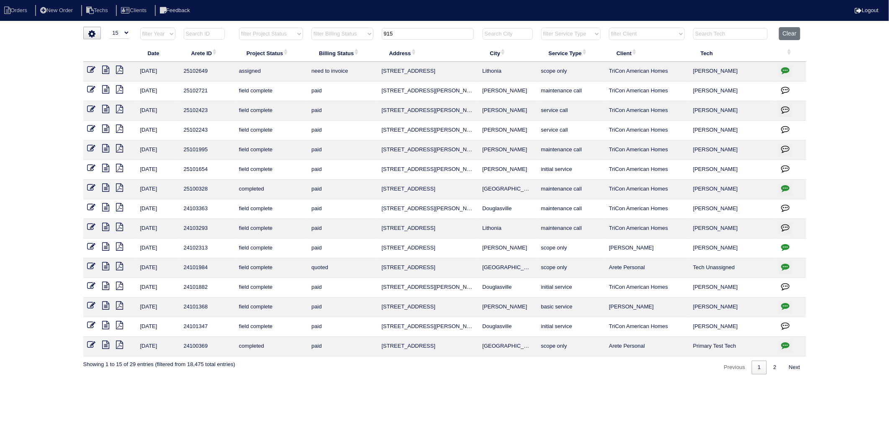
drag, startPoint x: 404, startPoint y: 34, endPoint x: 339, endPoint y: 46, distance: 65.9
click at [339, 46] on table "Date Arete ID Project Status Billing Status Address City Service Type Client Te…" at bounding box center [444, 192] width 723 height 330
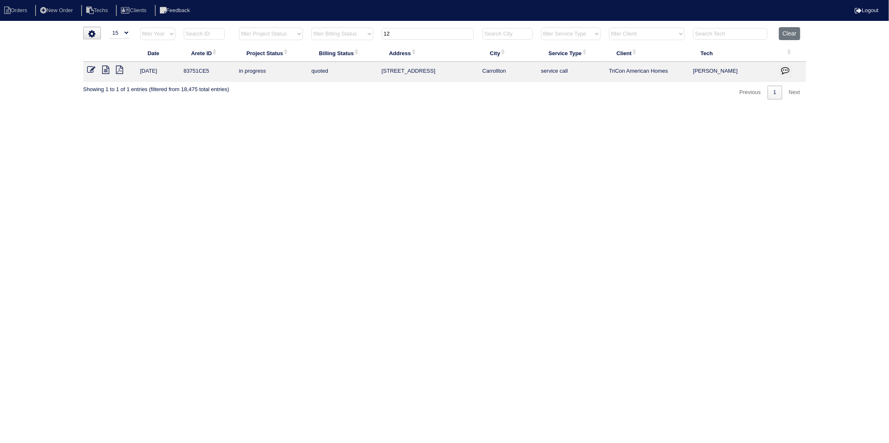
type input "1"
drag, startPoint x: 420, startPoint y: 32, endPoint x: 366, endPoint y: 42, distance: 54.1
click at [366, 42] on tr "filter Year -- Any Year -- 2025 2024 2023 2022 2021 2020 2019 filter Project St…" at bounding box center [444, 35] width 723 height 17
type input "3"
type input "9"
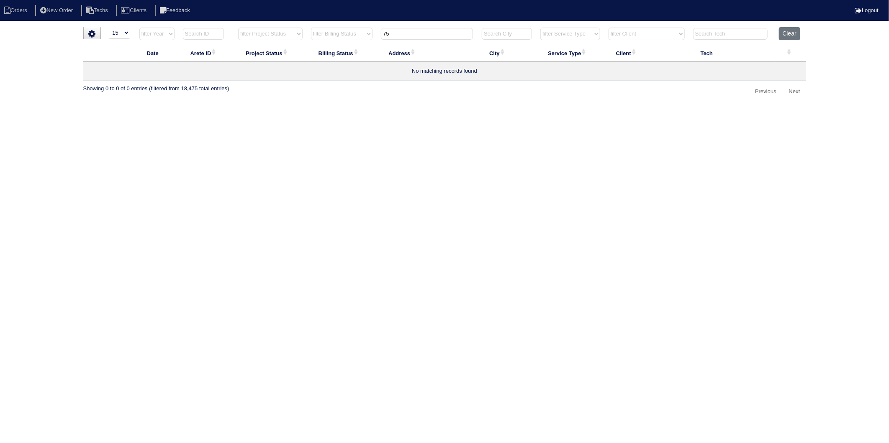
type input "7"
type input "9"
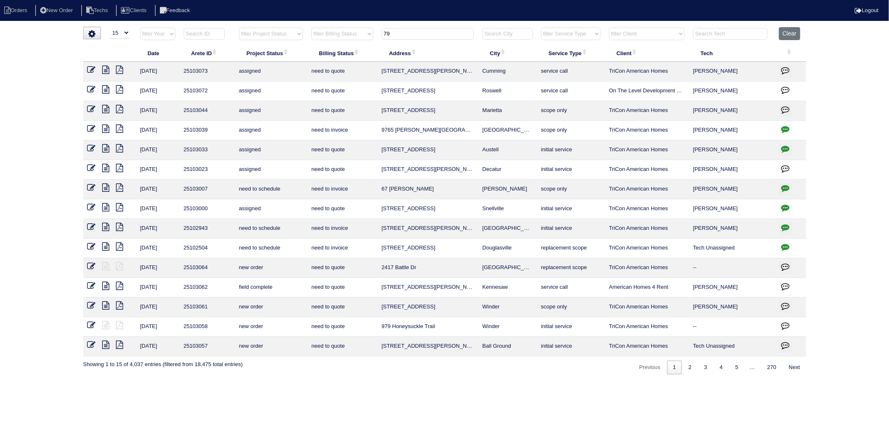
type input "7"
type input "="
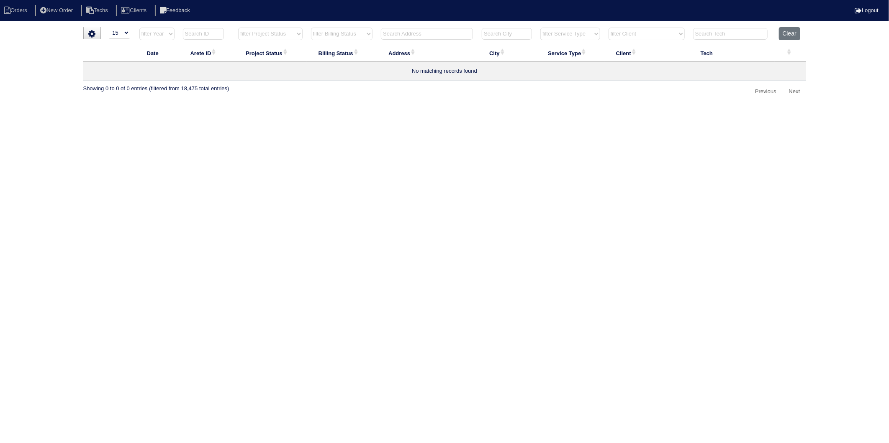
type input "9"
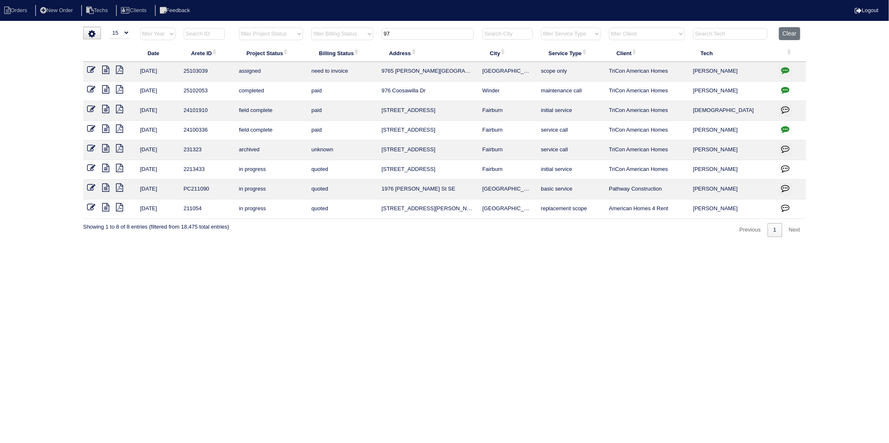
type input "9"
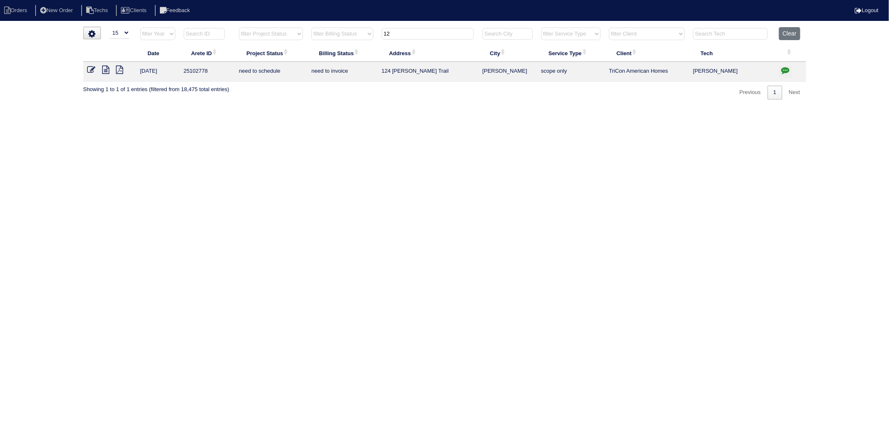
type input "1"
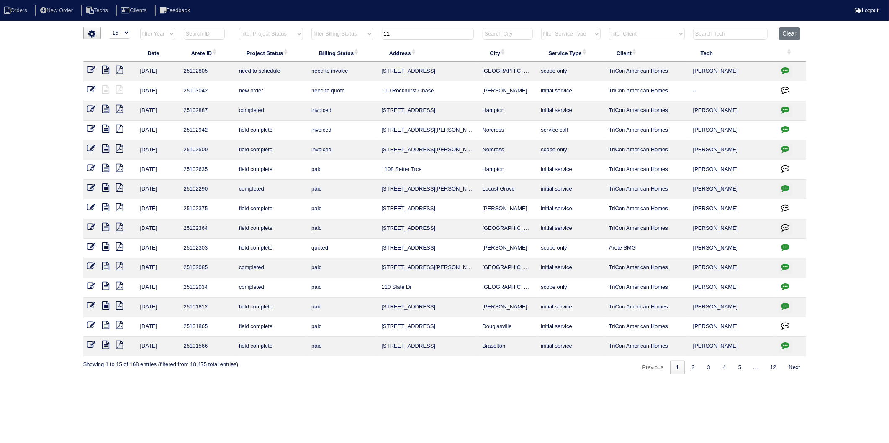
type input "1"
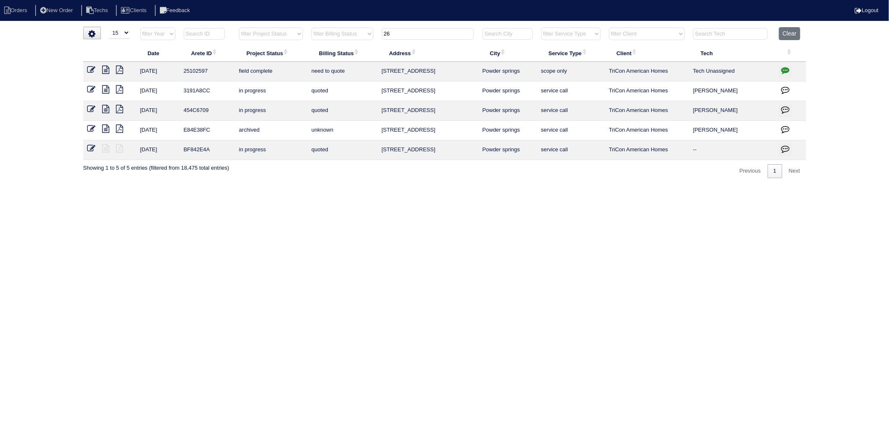
type input "2"
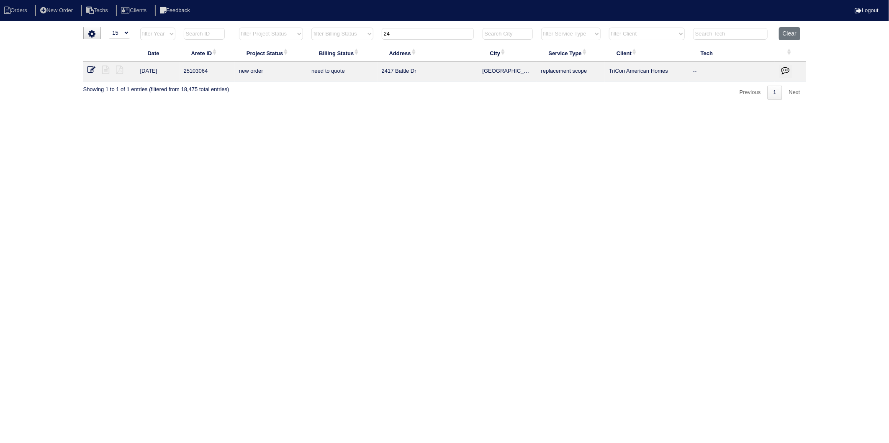
type input "2"
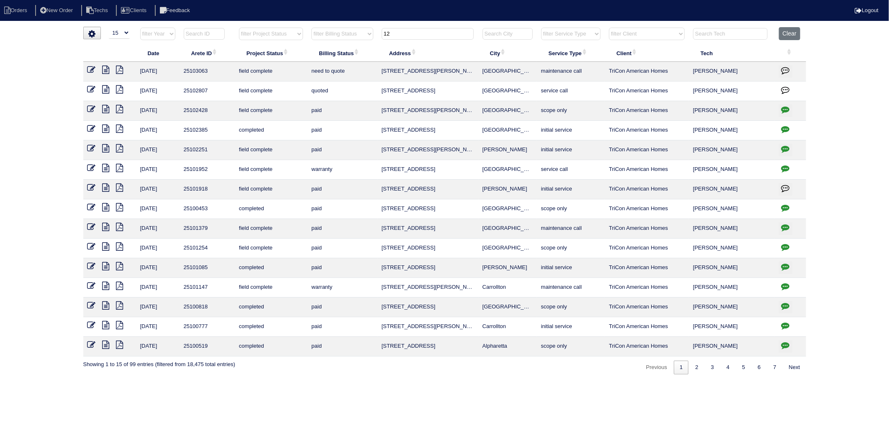
type input "1"
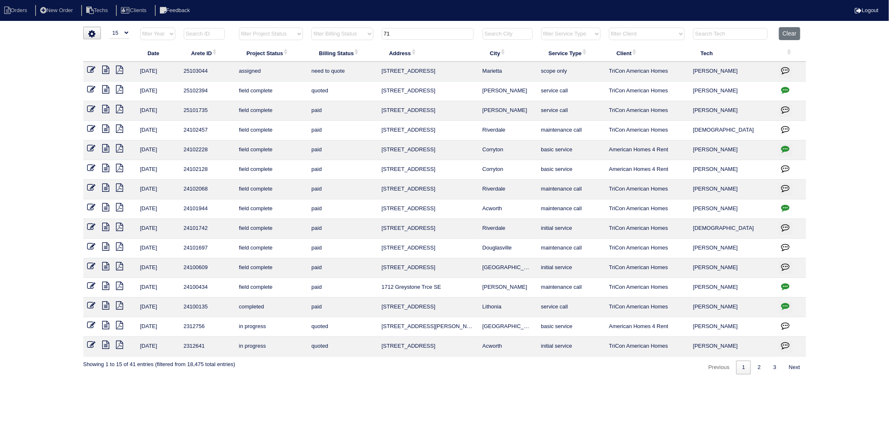
type input "7"
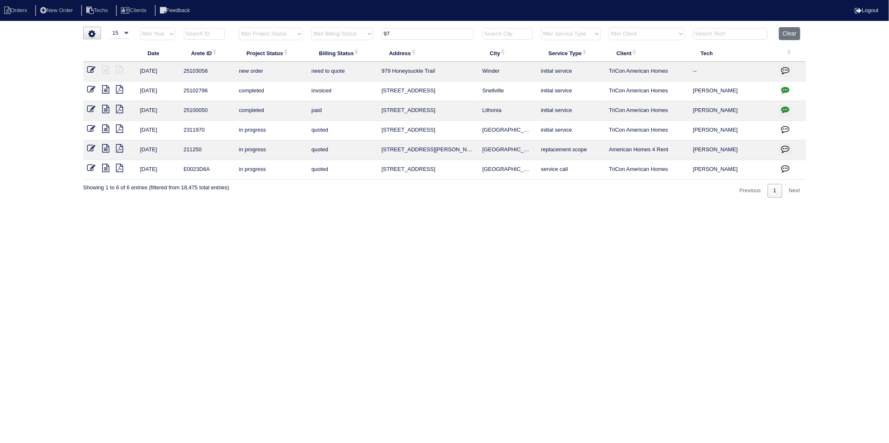
type input "9"
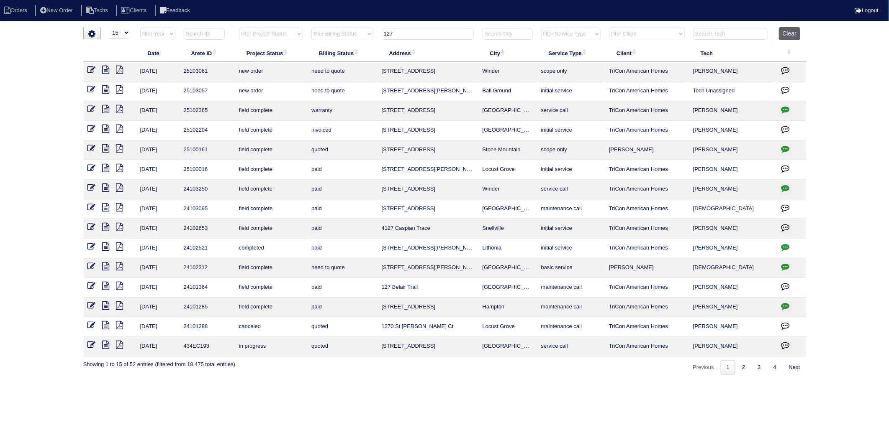
type input "127"
click at [793, 30] on button "Clear" at bounding box center [789, 33] width 21 height 13
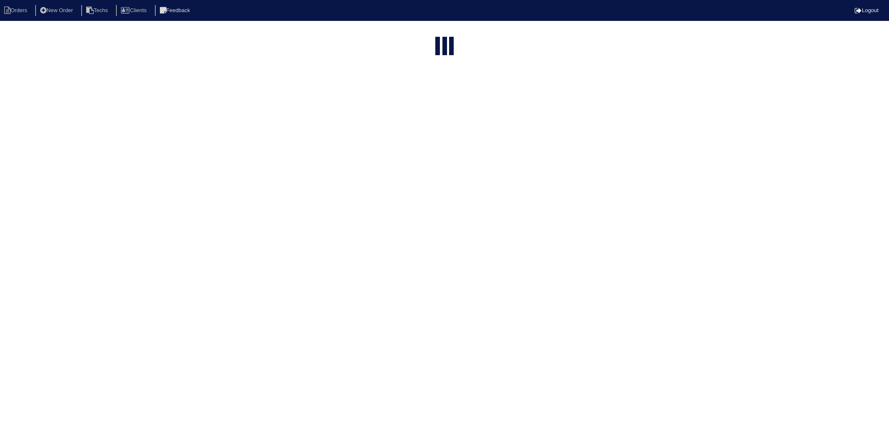
select select "15"
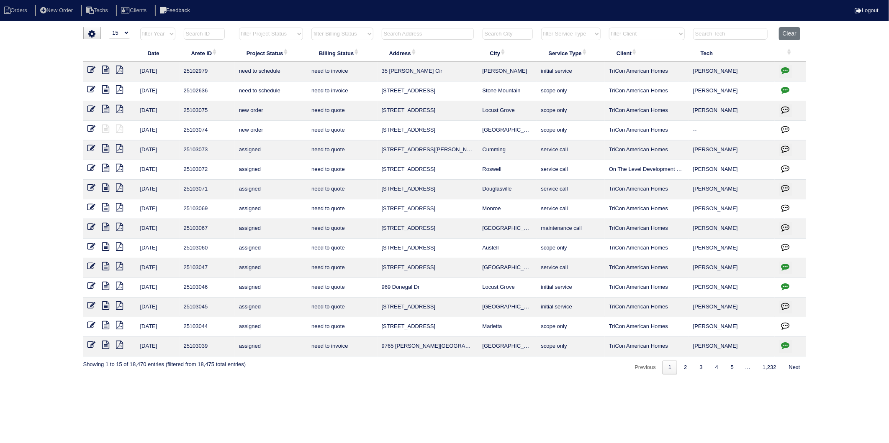
click at [351, 36] on select "filter Billing Status -- Any Billing Status -- need to quote quoted need to inv…" at bounding box center [341, 34] width 61 height 13
click at [312, 28] on select "filter Billing Status -- Any Billing Status -- need to quote quoted need to inv…" at bounding box center [341, 34] width 61 height 13
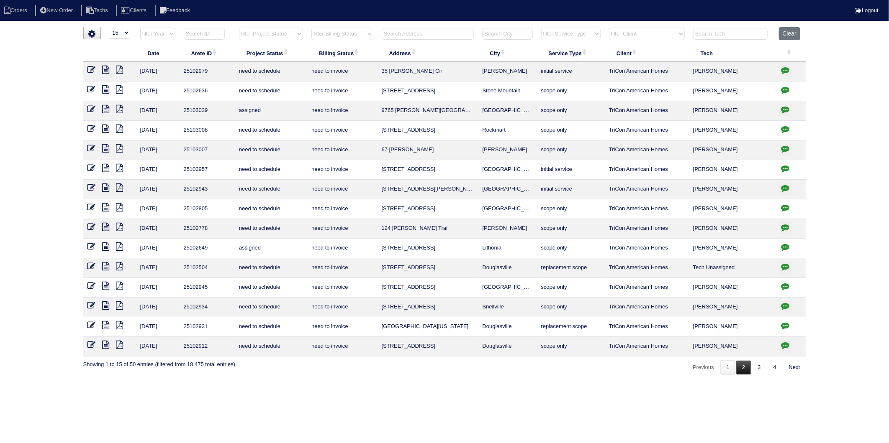
click at [741, 371] on link "2" at bounding box center [743, 368] width 15 height 14
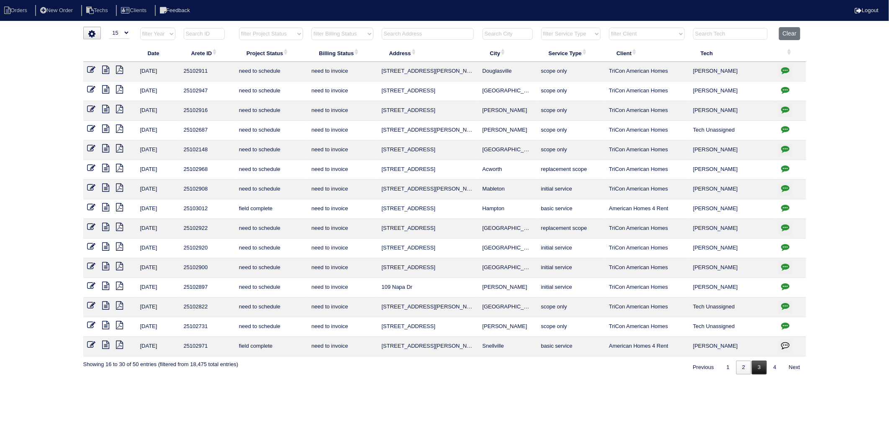
click at [754, 370] on link "3" at bounding box center [758, 368] width 15 height 14
select select "need to invoice"
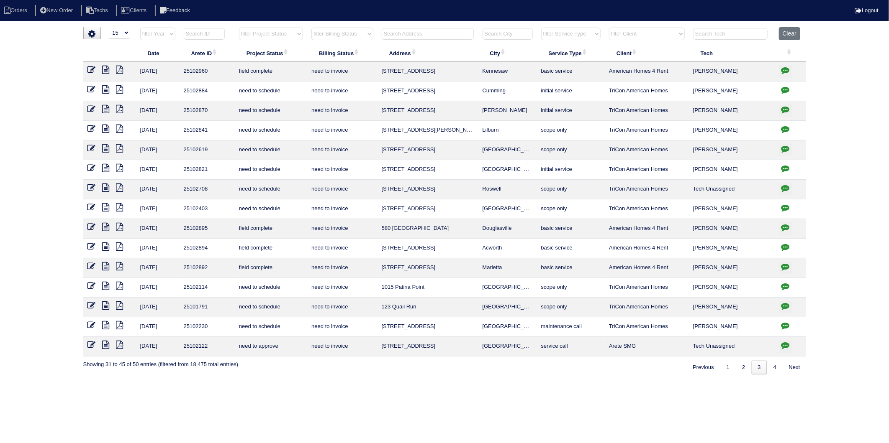
click at [513, 383] on html "Orders New Order Techs Clients Feedback Logout Orders New Order Users Clients M…" at bounding box center [444, 191] width 889 height 383
click at [789, 32] on button "Clear" at bounding box center [789, 33] width 21 height 13
select select
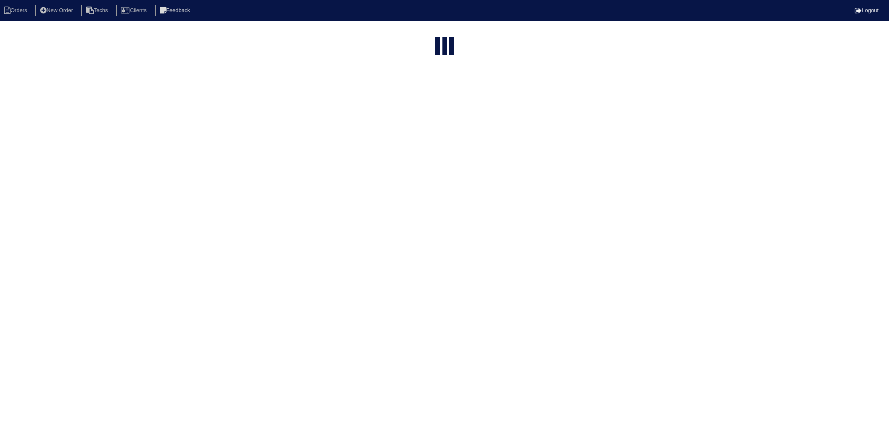
select select "15"
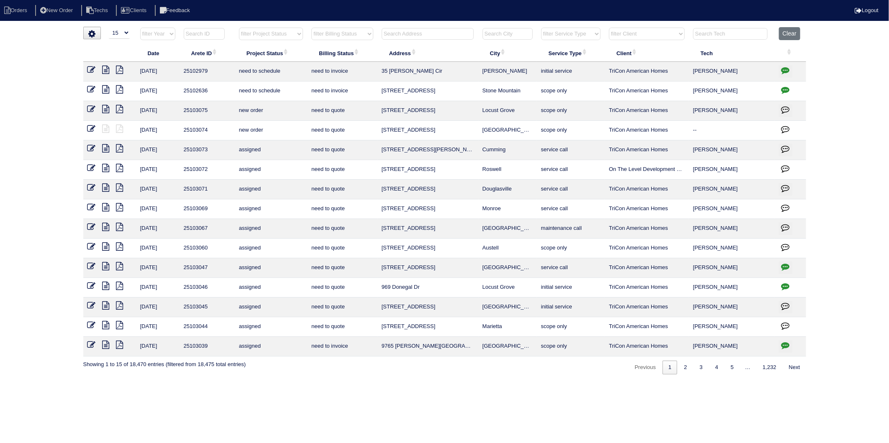
click at [394, 35] on input "text" at bounding box center [428, 34] width 92 height 12
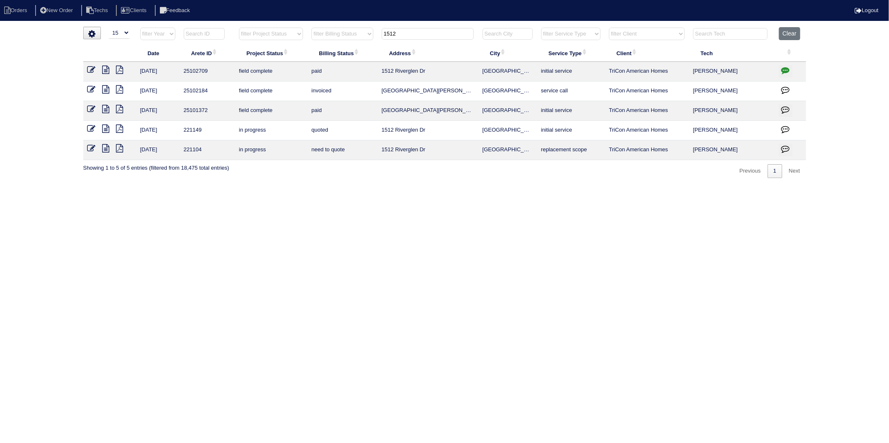
drag, startPoint x: 394, startPoint y: 36, endPoint x: 316, endPoint y: 70, distance: 84.8
click at [316, 70] on table "Date Arete ID Project Status Billing Status Address City Service Type Client Te…" at bounding box center [444, 93] width 723 height 133
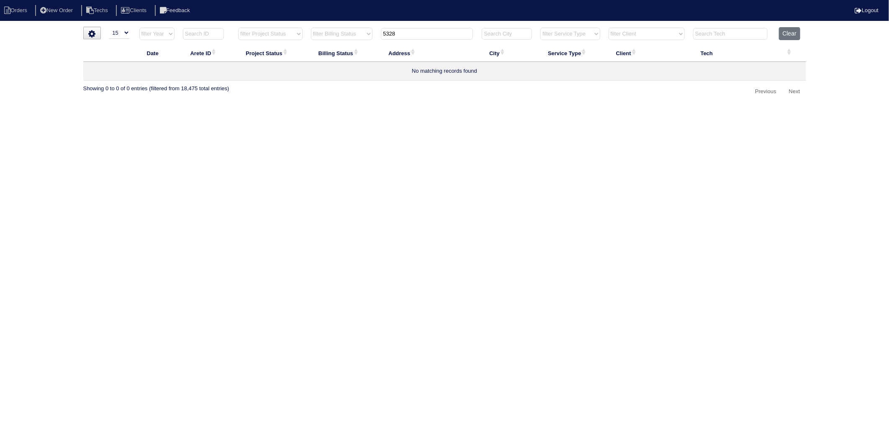
drag, startPoint x: 403, startPoint y: 31, endPoint x: 360, endPoint y: 42, distance: 44.8
click at [360, 42] on tr "filter Year -- Any Year -- 2025 2024 2023 2022 2021 2020 2019 filter Project St…" at bounding box center [444, 35] width 723 height 17
type input "5328"
click at [792, 31] on button "Clear" at bounding box center [789, 33] width 21 height 13
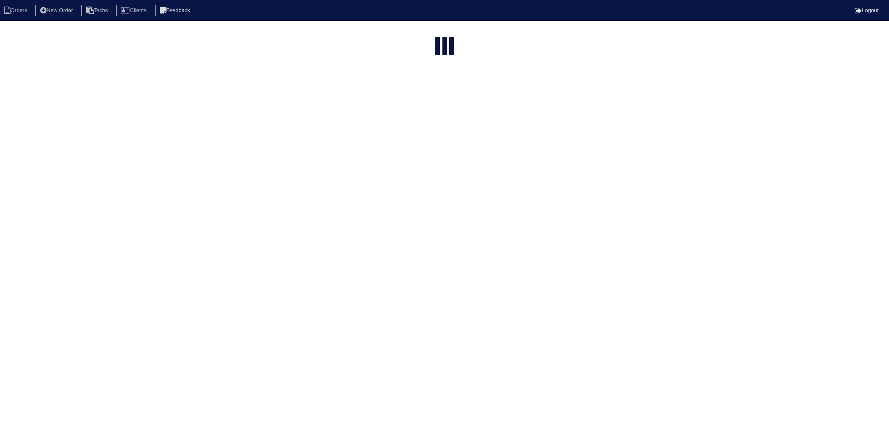
select select "15"
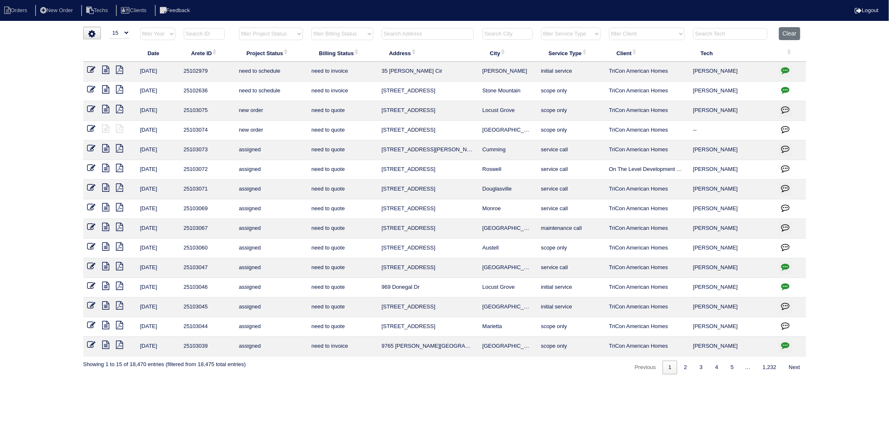
click at [398, 36] on input "text" at bounding box center [428, 34] width 92 height 12
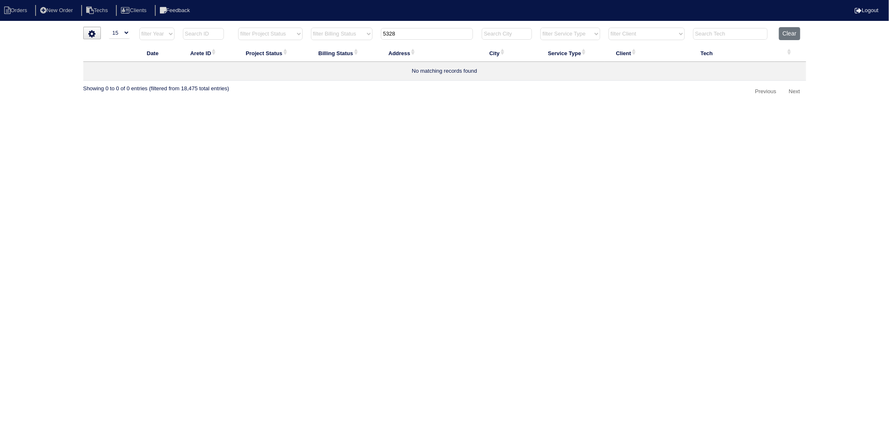
drag, startPoint x: 338, startPoint y: 51, endPoint x: 277, endPoint y: 69, distance: 64.1
click at [277, 69] on table "Date Arete ID Project Status Billing Status Address City Service Type Client Te…" at bounding box center [444, 54] width 723 height 54
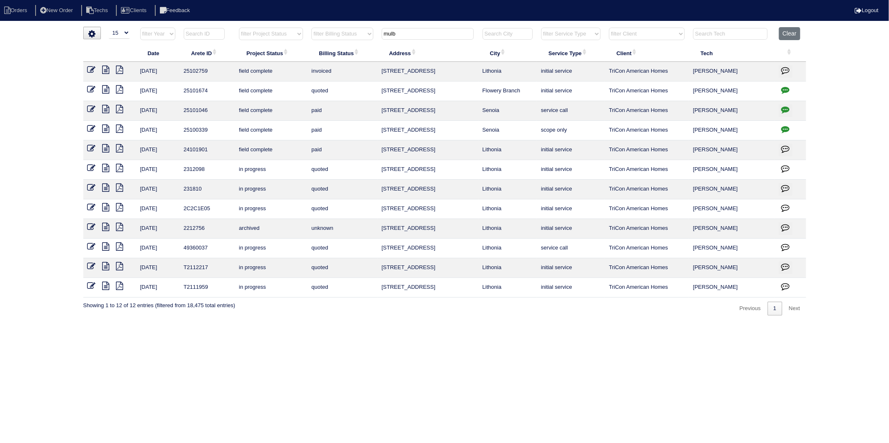
type input "mulb"
click at [91, 90] on icon at bounding box center [91, 89] width 8 height 8
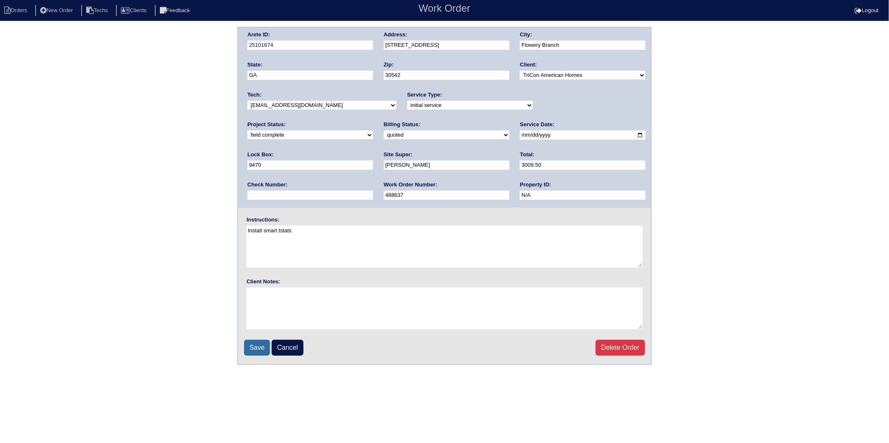
click at [254, 346] on input "Save" at bounding box center [257, 348] width 26 height 16
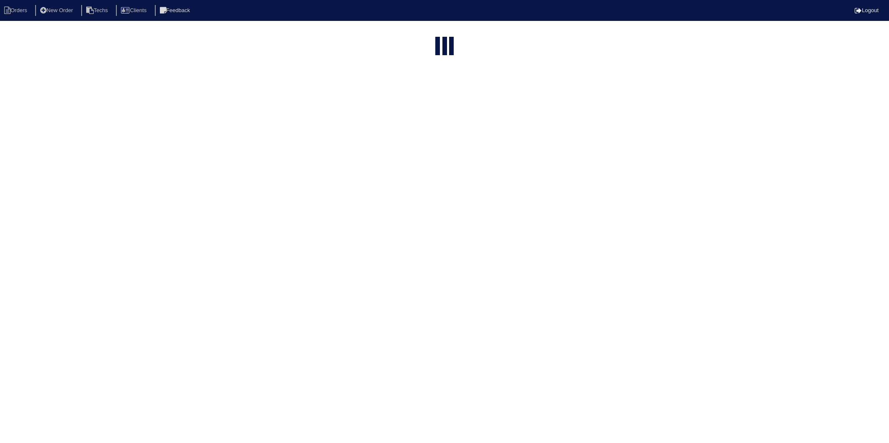
select select "15"
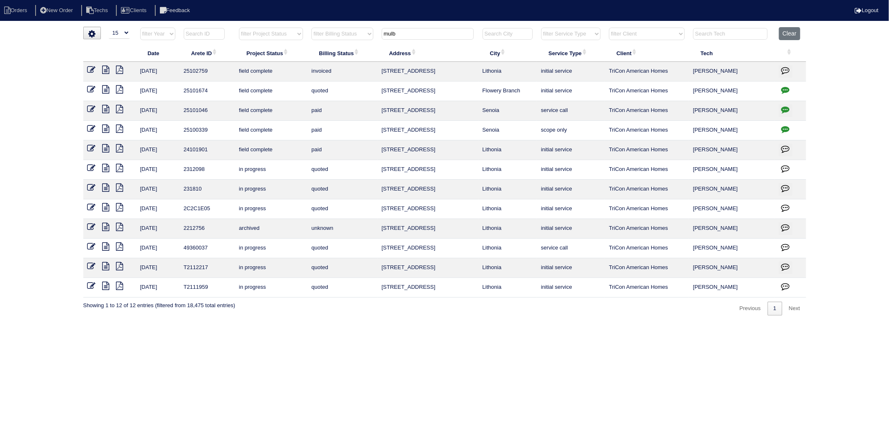
drag, startPoint x: 405, startPoint y: 36, endPoint x: 346, endPoint y: 43, distance: 59.9
click at [346, 43] on tr "filter Year -- Any Year -- 2025 2024 2023 2022 2021 2020 2019 filter Project St…" at bounding box center [444, 35] width 723 height 17
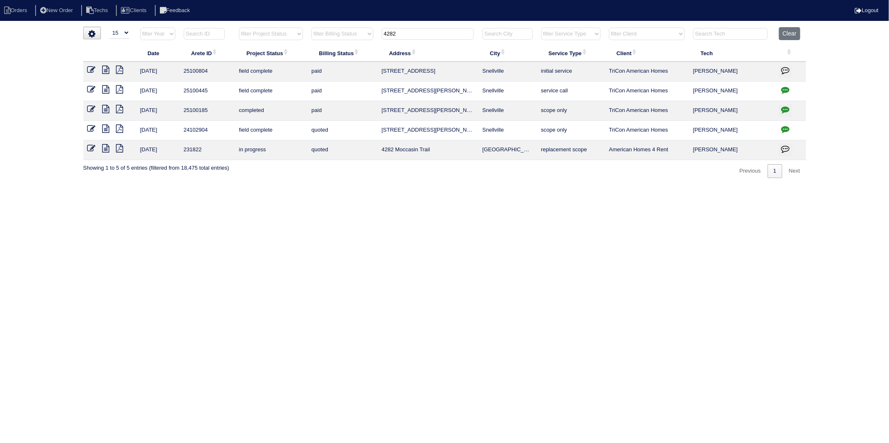
drag, startPoint x: 417, startPoint y: 35, endPoint x: 319, endPoint y: 65, distance: 102.3
click at [319, 65] on table "Date Arete ID Project Status Billing Status Address City Service Type Client Te…" at bounding box center [444, 93] width 723 height 133
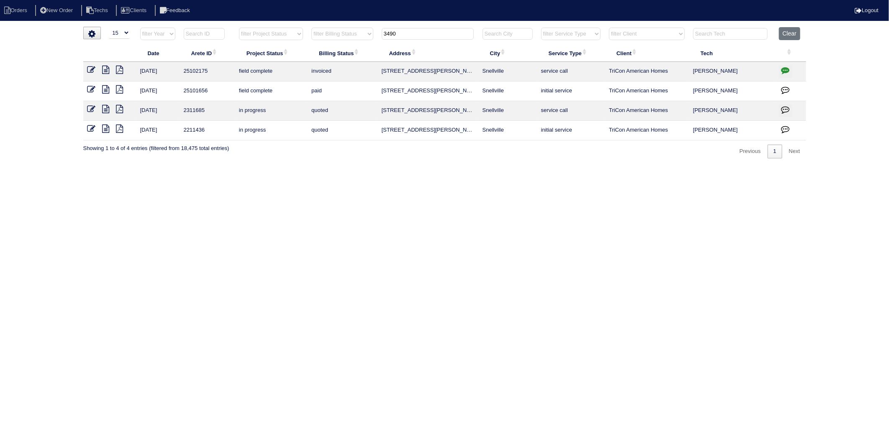
drag, startPoint x: 413, startPoint y: 36, endPoint x: 334, endPoint y: 49, distance: 79.7
click at [334, 49] on table "Date Arete ID Project Status Billing Status Address City Service Type Client Te…" at bounding box center [444, 83] width 723 height 113
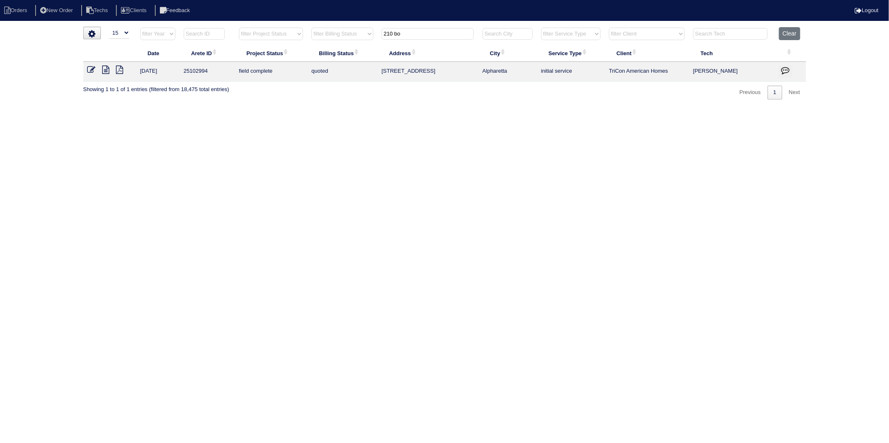
type input "210 bo"
click at [104, 72] on icon at bounding box center [105, 70] width 7 height 8
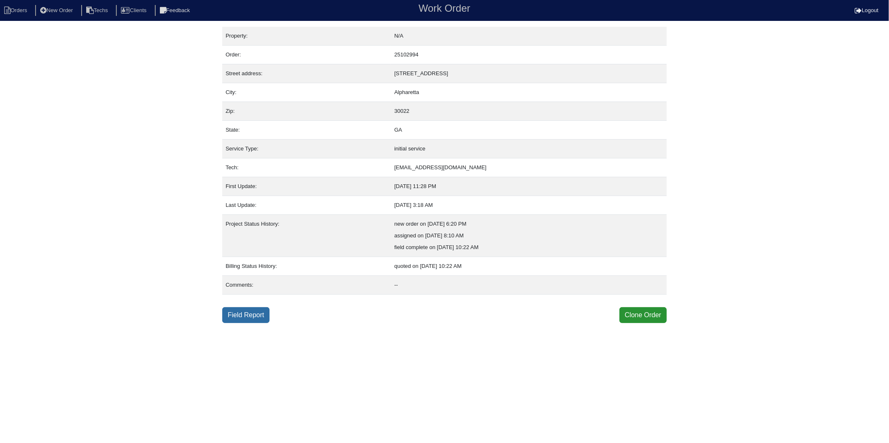
click at [246, 317] on link "Field Report" at bounding box center [245, 315] width 47 height 16
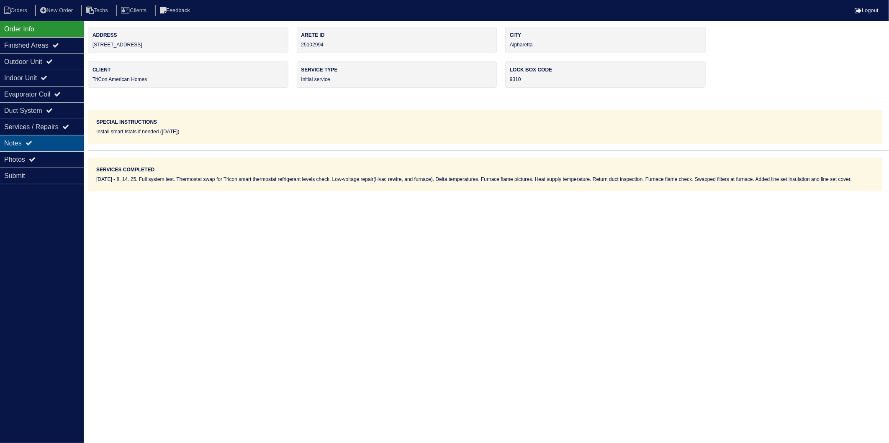
click at [15, 148] on div "Notes" at bounding box center [42, 143] width 84 height 16
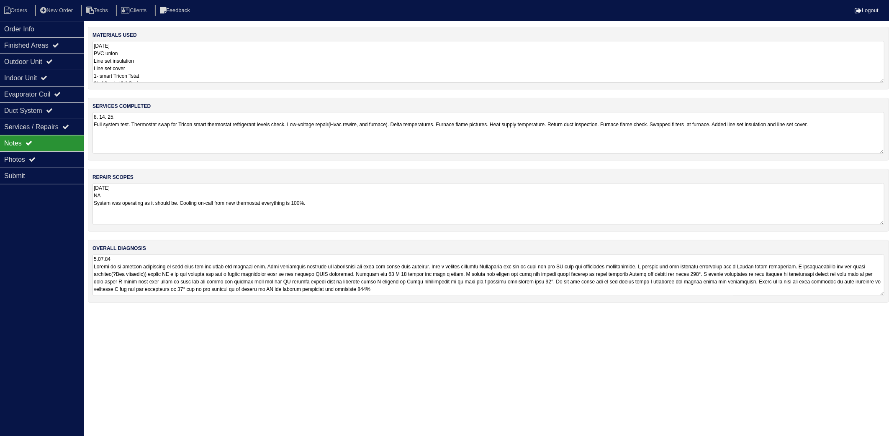
click at [172, 74] on textarea "[DATE] PVC union Line set insulation Line set cover 1- smart Tricon Tstat 2’ of…" at bounding box center [488, 62] width 792 height 42
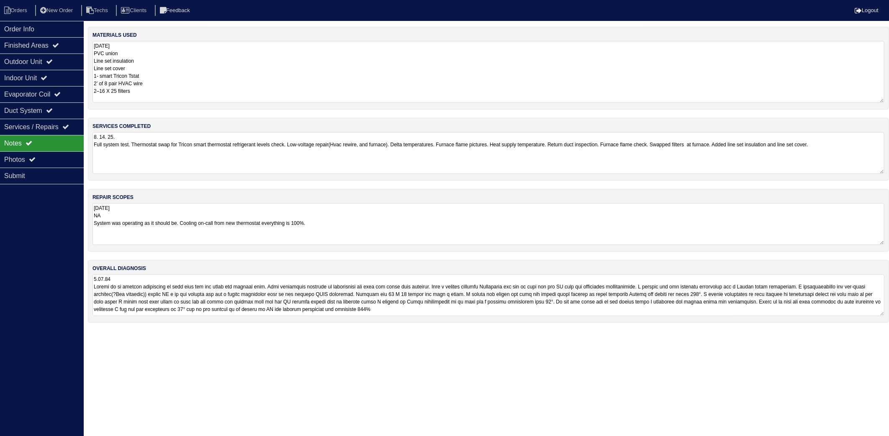
click at [223, 154] on div "services completed 8. 14. 25. Full system test. Thermostat swap for Tricon smar…" at bounding box center [488, 149] width 801 height 63
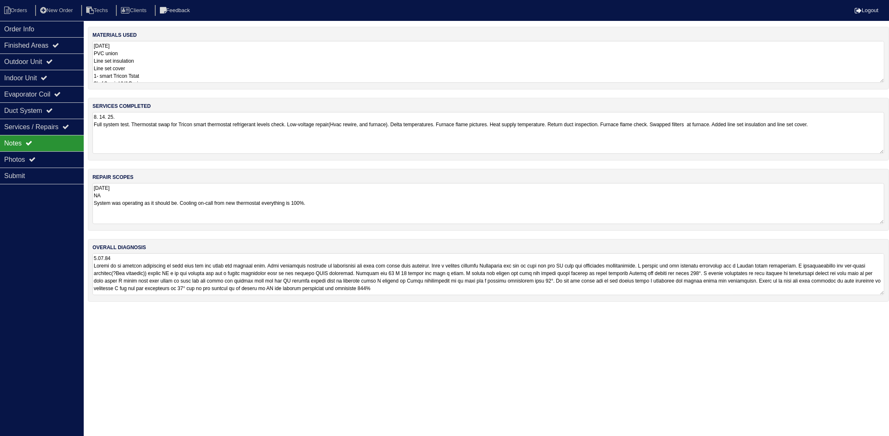
click at [197, 190] on textarea "8.14.25 NA System was operating as it should be. Cooling on-call from new therm…" at bounding box center [488, 203] width 792 height 41
click at [188, 277] on textarea at bounding box center [488, 275] width 792 height 42
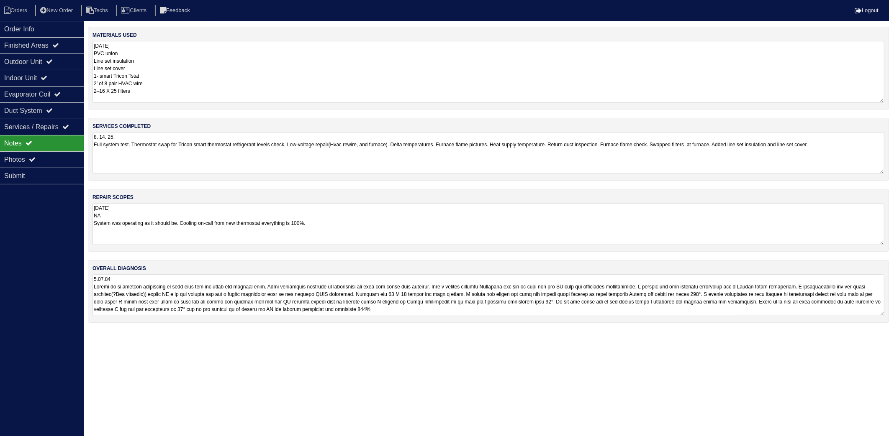
click at [227, 63] on textarea "8.14.25 PVC union Line set insulation Line set cover 1- smart Tricon Tstat 2’ o…" at bounding box center [488, 72] width 792 height 62
click at [22, 10] on li "Orders" at bounding box center [17, 10] width 34 height 11
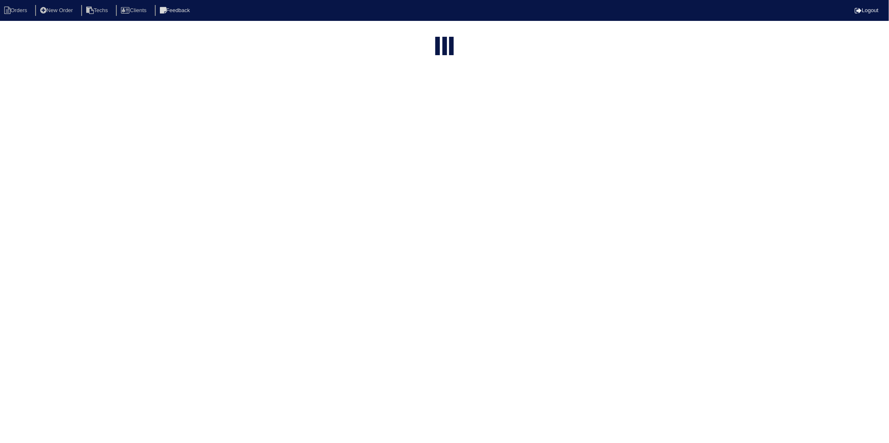
select select "15"
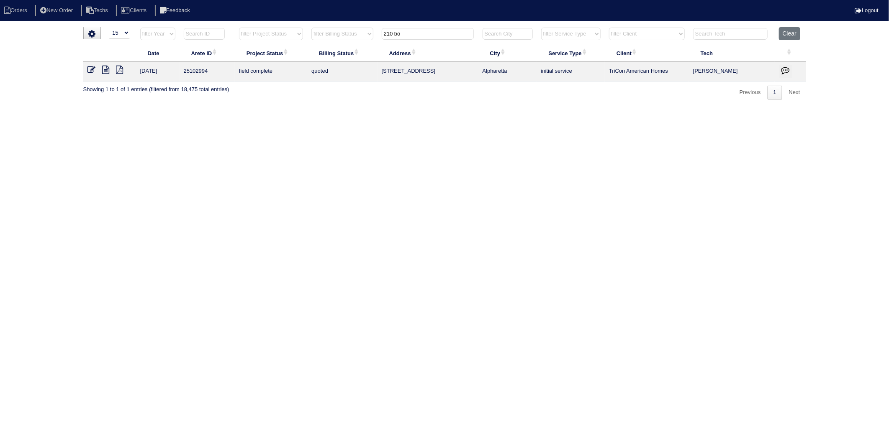
click at [90, 71] on icon at bounding box center [91, 70] width 8 height 8
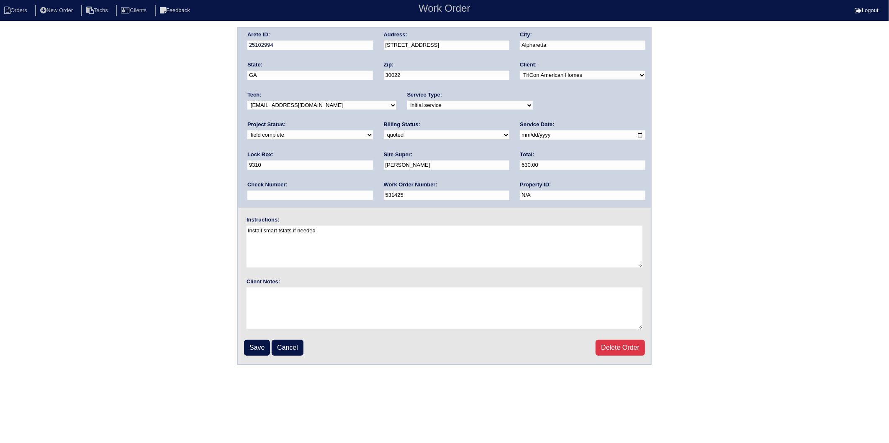
drag, startPoint x: 277, startPoint y: 134, endPoint x: 274, endPoint y: 139, distance: 5.4
click at [384, 134] on select "need to quote quoted need to invoice invoiced paid warranty purchase order need…" at bounding box center [447, 135] width 126 height 9
select select "invoiced"
click at [384, 131] on select "need to quote quoted need to invoice invoiced paid warranty purchase order need…" at bounding box center [447, 135] width 126 height 9
click at [254, 347] on input "Save" at bounding box center [257, 348] width 26 height 16
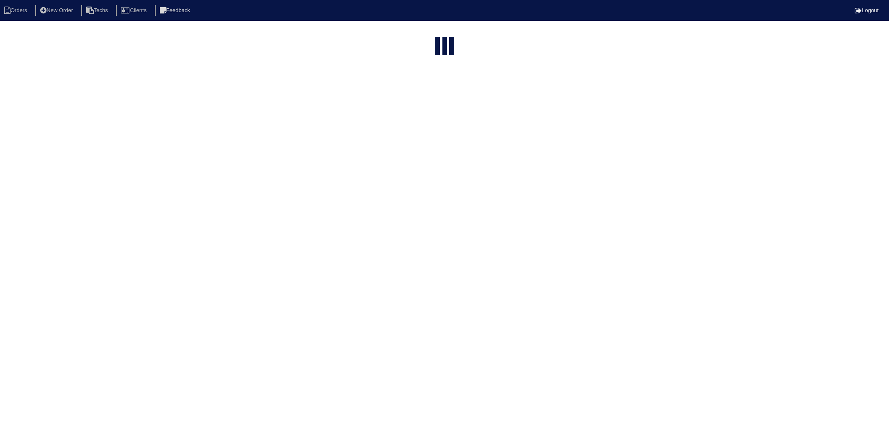
select select "15"
type input "210 bo"
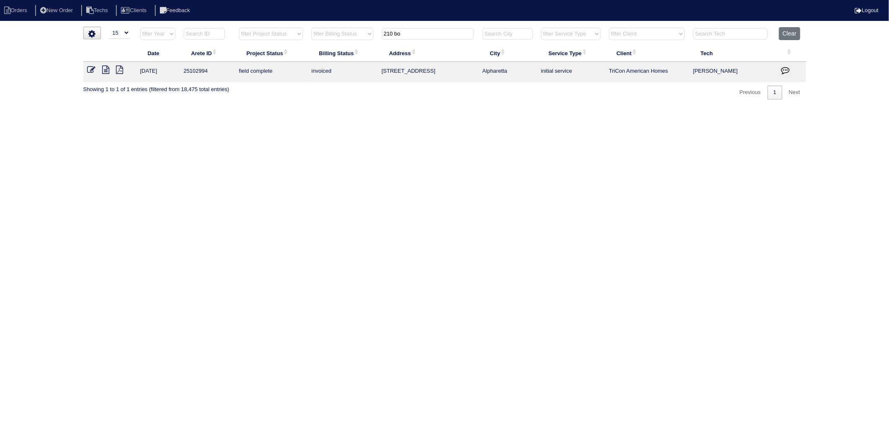
click at [218, 108] on html "Orders New Order Techs Clients Feedback Logout Orders New Order Users Clients M…" at bounding box center [444, 54] width 889 height 108
click at [788, 35] on button "Clear" at bounding box center [789, 33] width 21 height 13
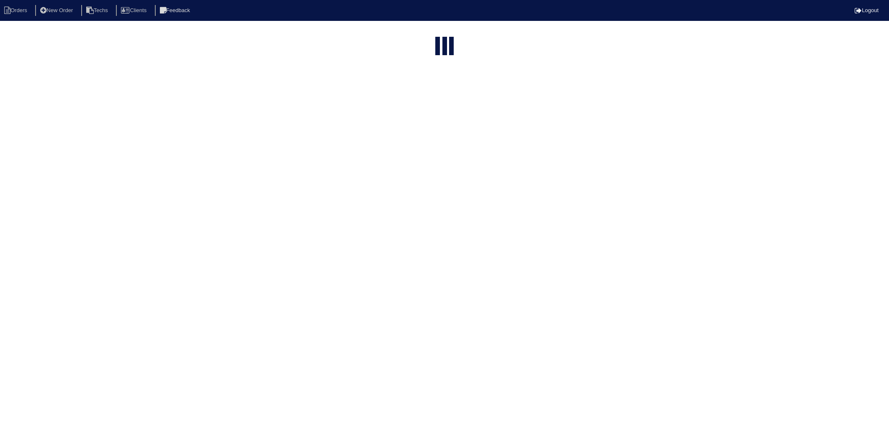
select select "15"
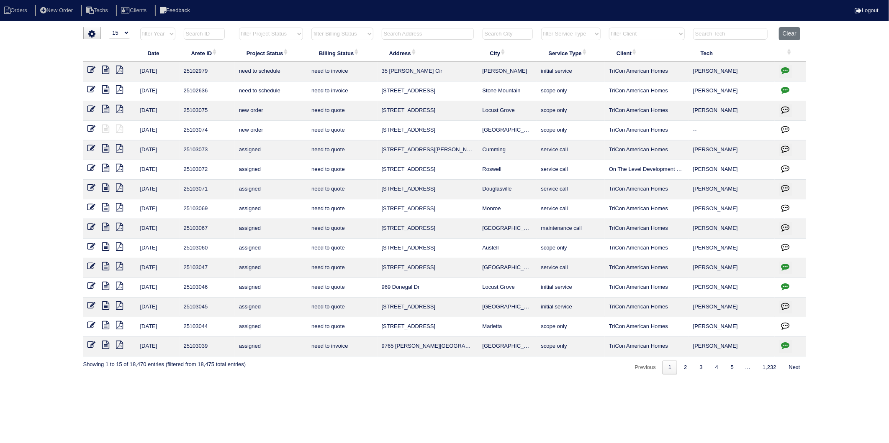
click at [397, 38] on input "text" at bounding box center [428, 34] width 92 height 12
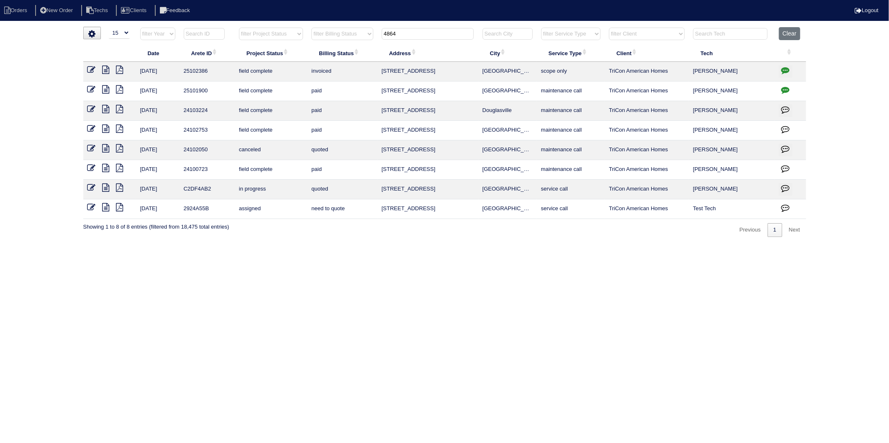
drag, startPoint x: 423, startPoint y: 36, endPoint x: 321, endPoint y: 51, distance: 103.2
click at [321, 51] on table "Date Arete ID Project Status Billing Status Address City Service Type Client Te…" at bounding box center [444, 123] width 723 height 192
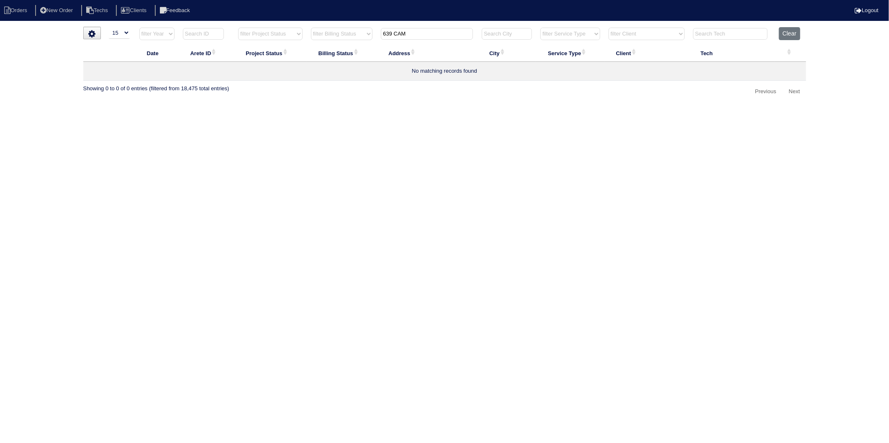
drag, startPoint x: 427, startPoint y: 35, endPoint x: 329, endPoint y: 51, distance: 99.7
click at [329, 51] on table "Date Arete ID Project Status Billing Status Address City Service Type Client Te…" at bounding box center [444, 54] width 723 height 54
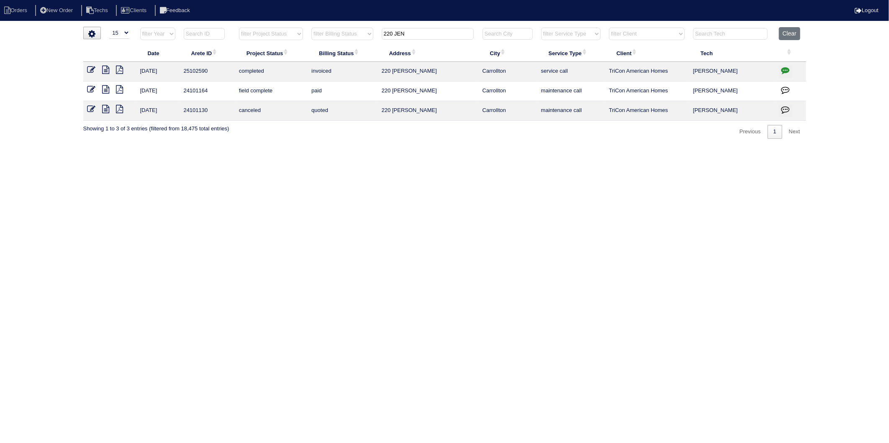
type input "220 JEN"
click at [104, 69] on icon at bounding box center [105, 70] width 7 height 8
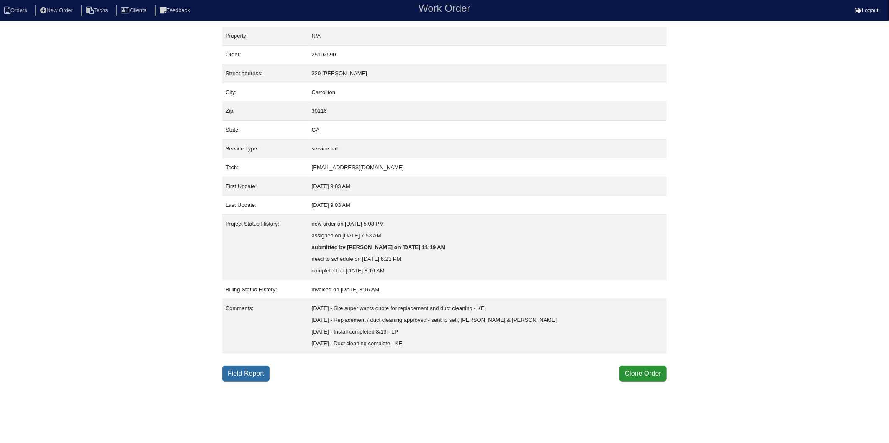
click at [250, 368] on link "Field Report" at bounding box center [245, 374] width 47 height 16
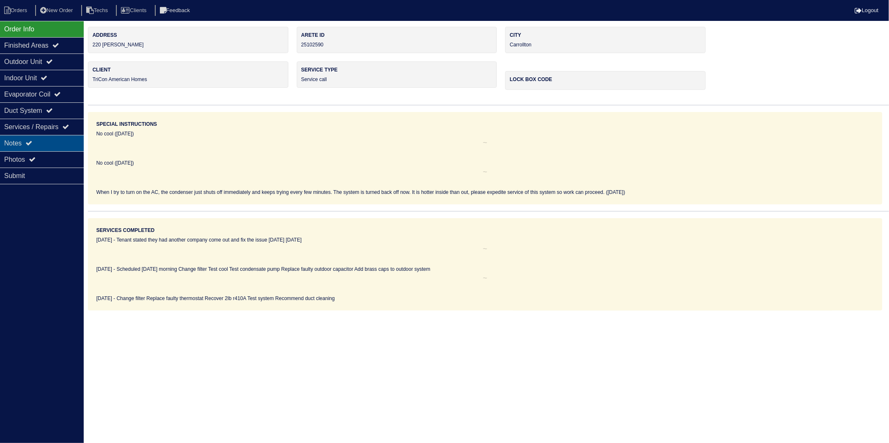
click at [22, 143] on div "Notes" at bounding box center [42, 143] width 84 height 16
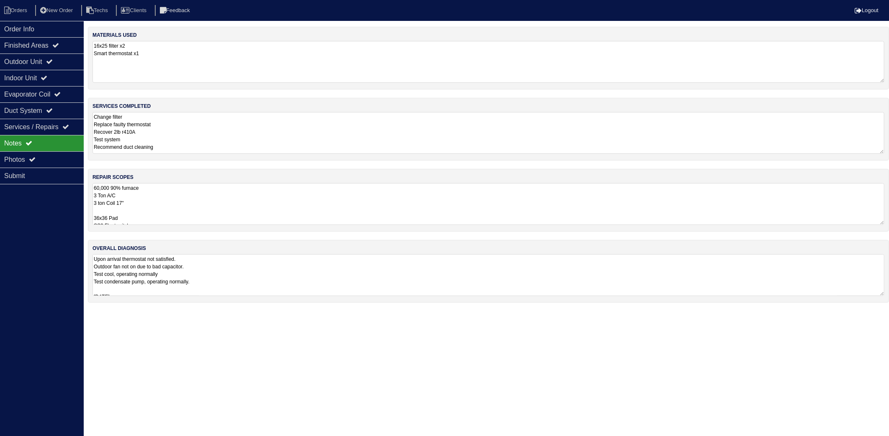
drag, startPoint x: 23, startPoint y: 142, endPoint x: 161, endPoint y: 66, distance: 157.5
click at [161, 66] on textarea "16x25 filter x2 Smart thermostat x1" at bounding box center [488, 62] width 792 height 42
click at [178, 136] on textarea "Change filter Replace faulty thermostat Recover 2lb r410A Test system Recommend…" at bounding box center [488, 132] width 792 height 42
click at [176, 199] on textarea "60,000 90% furnace 3 Ton A/C 3 ton Coil 17" 36x36 Pad SS2 Floatswitch 17" Furna…" at bounding box center [488, 203] width 792 height 42
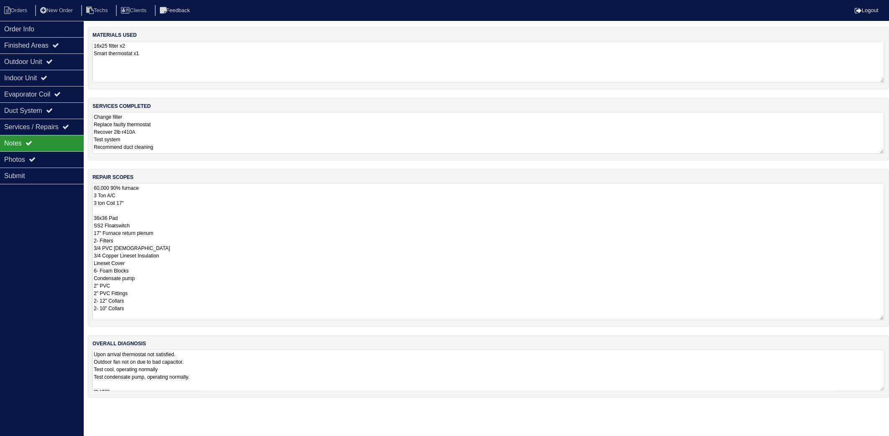
click at [173, 126] on textarea "Change filter Replace faulty thermostat Recover 2lb r410A Test system Recommend…" at bounding box center [488, 133] width 792 height 42
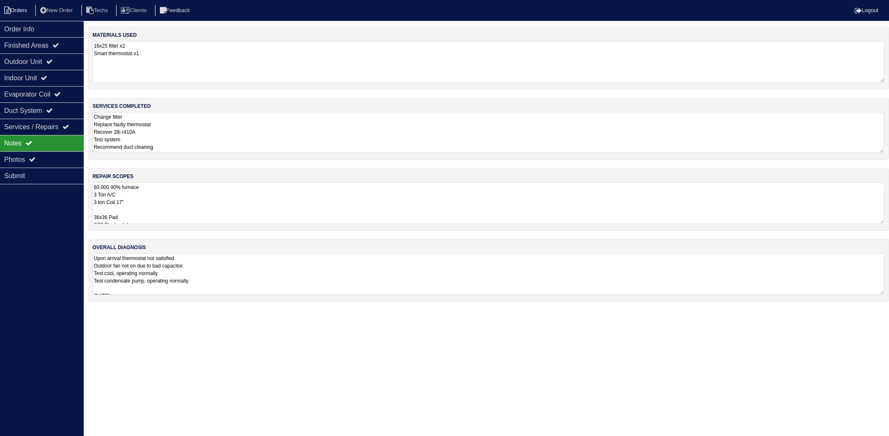
click at [22, 8] on li "Orders" at bounding box center [17, 10] width 34 height 11
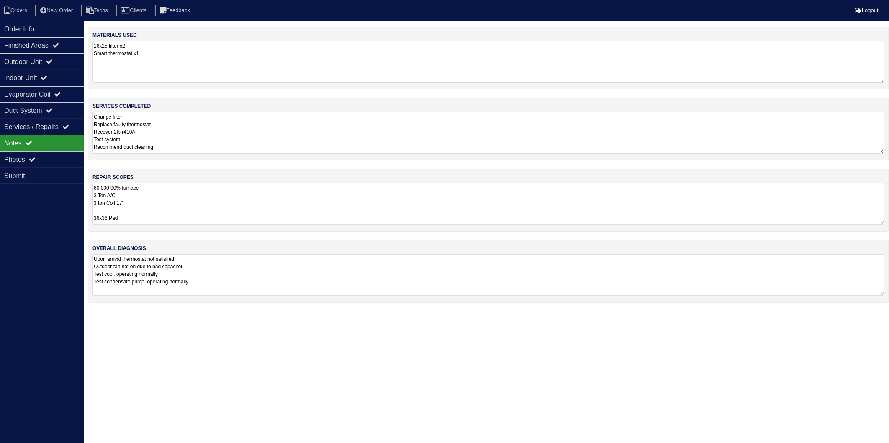
select select "15"
